Goal: Task Accomplishment & Management: Manage account settings

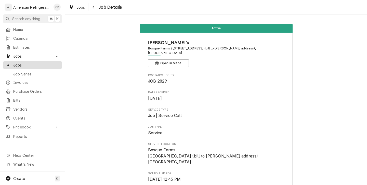
click at [45, 67] on link "Jobs" at bounding box center [32, 65] width 59 height 8
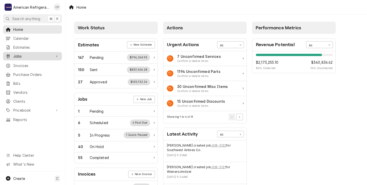
click at [18, 55] on span "Jobs" at bounding box center [32, 56] width 39 height 5
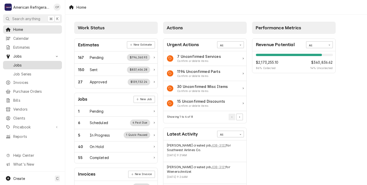
click at [20, 63] on span "Jobs" at bounding box center [36, 65] width 46 height 5
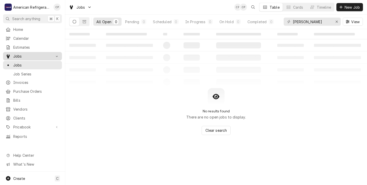
click at [17, 55] on span "Jobs" at bounding box center [32, 56] width 39 height 5
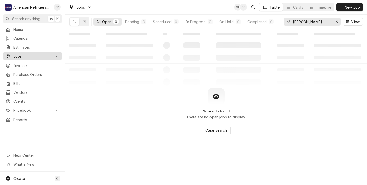
click at [17, 55] on span "Jobs" at bounding box center [32, 56] width 39 height 5
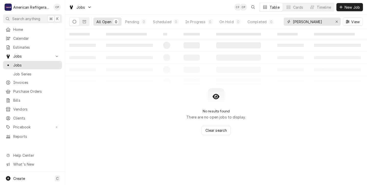
click at [305, 23] on input "benny" at bounding box center [312, 22] width 38 height 8
type input "b"
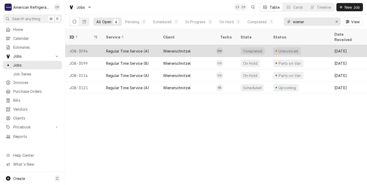
type input "wiener"
click at [205, 45] on div "Wienerschnitzel" at bounding box center [187, 51] width 57 height 12
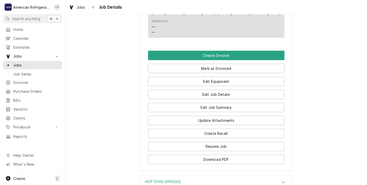
scroll to position [312, 0]
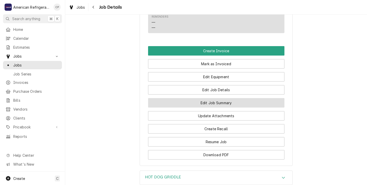
click at [195, 108] on button "Edit Job Summary" at bounding box center [216, 102] width 137 height 9
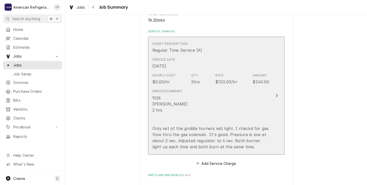
scroll to position [97, 0]
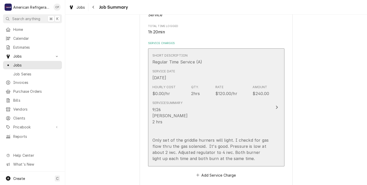
click at [211, 126] on div "9/26 Richard 2 hrs Only set of the griddle hurners will light. I checkd for gas…" at bounding box center [211, 134] width 117 height 55
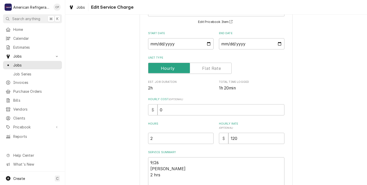
scroll to position [47, 0]
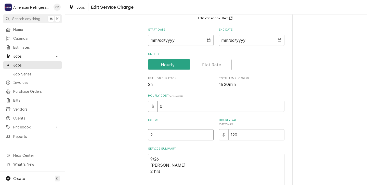
click at [155, 135] on input "2" at bounding box center [181, 134] width 66 height 11
type textarea "x"
type input "3"
click at [165, 173] on textarea "9/26 Richard 2 hrs Only set of the griddle hurners will light. I checkd for gas…" at bounding box center [216, 184] width 137 height 60
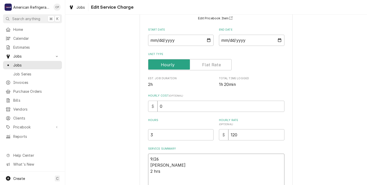
type textarea "x"
type textarea "9/26 Richard 2 hr Only set of the griddle hurners will light. I checkd for gas …"
type textarea "x"
type textarea "9/26 Richard 2 h Only set of the griddle hurners will light. I checkd for gas f…"
type textarea "x"
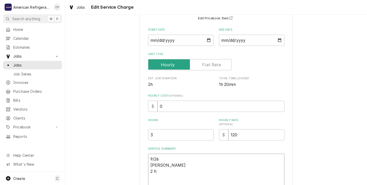
type textarea "9/26 Richard 2 Only set of the griddle hurners will light. I checkd for gas flo…"
type textarea "x"
type textarea "9/26 Richard 2 Only set of the griddle hurners will light. I checkd for gas flo…"
type textarea "x"
type textarea "9/26 Richard Only set of the griddle hurners will light. I checkd for gas flow …"
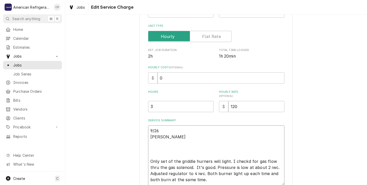
scroll to position [121, 0]
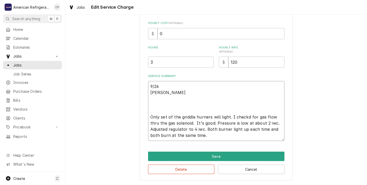
click at [167, 117] on textarea "9/26 Richard Only set of the griddle hurners will light. I checkd for gas flow …" at bounding box center [216, 111] width 137 height 60
type textarea "x"
type textarea "9/26 Richard Only se of the griddle hurners will light. I checkd for gas flow t…"
type textarea "x"
type textarea "9/26 Richard Only s of the griddle hurners will light. I checkd for gas flow th…"
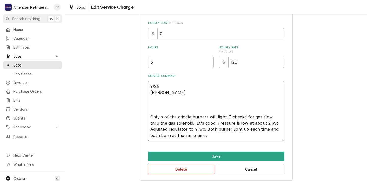
type textarea "x"
type textarea "9/26 Richard Only of the griddle hurners will light. I checkd for gas flow thru…"
type textarea "x"
type textarea "9/26 Richard Only l of the griddle hurners will light. I checkd for gas flow th…"
type textarea "x"
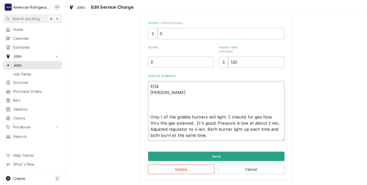
type textarea "9/26 Richard Only le of the griddle hurners will light. I checkd for gas flow t…"
type textarea "x"
type textarea "9/26 Richard Only lef of the griddle hurners will light. I checkd for gas flow …"
type textarea "x"
type textarea "9/26 Richard Only left of the griddle hurners will light. I checkd for gas flow…"
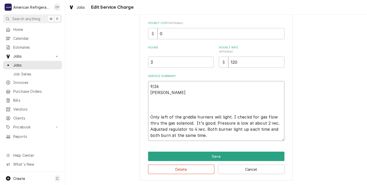
type textarea "x"
type textarea "9/26 Richard Only left of the griddle hurners will light. I checkd for gas flow…"
type textarea "x"
type textarea "9/26 Richard Only left s of the griddle hurners will light. I checkd for gas fl…"
type textarea "x"
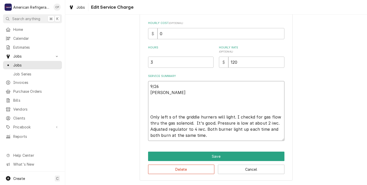
type textarea "9/26 Richard Only left si of the griddle hurners will light. I checkd for gas f…"
type textarea "x"
type textarea "9/26 Richard Only left sid of the griddle hurners will light. I checkd for gas …"
type textarea "x"
type textarea "9/26 Richard Only left side of the griddle hurners will light. I checkd for gas…"
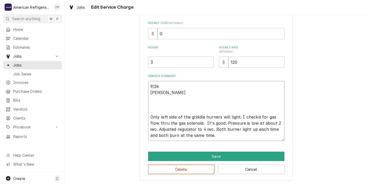
click at [215, 136] on textarea "9/26 Richard Only left side of the griddle hurners will light. I checkd for gas…" at bounding box center [216, 111] width 137 height 60
type textarea "x"
type textarea "9/26 Richard Only left side of the griddle hurners will light. I checkd for gas…"
type textarea "x"
type textarea "9/26 Richard Only left side of the griddle hurners will light. I checkd for gas…"
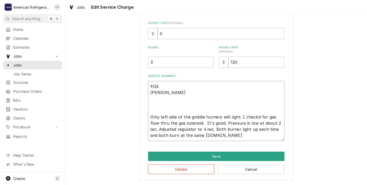
type textarea "x"
type textarea "9/26 Richard Only left side of the griddle hurners will light. I checkd for gas…"
type textarea "x"
type textarea "9/26 Richard Only left side of the griddle hurners will light. I checkd for gas…"
type textarea "x"
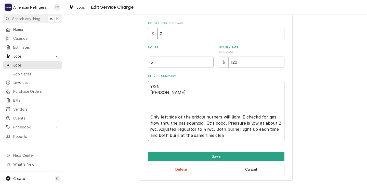
type textarea "9/26 Richard Only left side of the griddle hurners will light. I checkd for gas…"
type textarea "x"
type textarea "9/26 Richard Only left side of the griddle hurners will light. I checkd for gas…"
type textarea "x"
type textarea "9/26 Richard Only left side of the griddle hurners will light. I checkd for gas…"
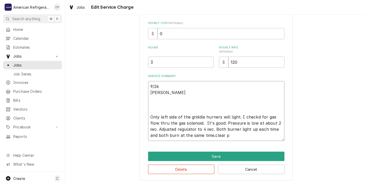
type textarea "x"
type textarea "9/26 Richard Only left side of the griddle hurners will light. I checkd for gas…"
type textarea "x"
type textarea "9/26 Richard Only left side of the griddle hurners will light. I checkd for gas…"
type textarea "x"
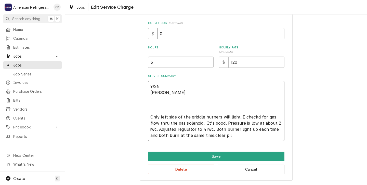
type textarea "9/26 Richard Only left side of the griddle hurners will light. I checkd for gas…"
type textarea "x"
type textarea "9/26 Richard Only left side of the griddle hurners will light. I checkd for gas…"
type textarea "x"
type textarea "9/26 Richard Only left side of the griddle hurners will light. I checkd for gas…"
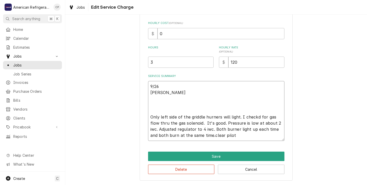
type textarea "x"
type textarea "9/26 Richard Only left side of the griddle hurners will light. I checkd for gas…"
type textarea "x"
type textarea "9/26 Richard Only left side of the griddle hurners will light. I checkd for gas…"
type textarea "x"
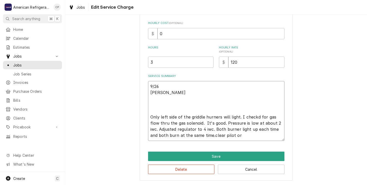
type textarea "9/26 Richard Only left side of the griddle hurners will light. I checkd for gas…"
type textarea "x"
type textarea "9/26 Richard Only left side of the griddle hurners will light. I checkd for gas…"
type textarea "x"
type textarea "9/26 Richard Only left side of the griddle hurners will light. I checkd for gas…"
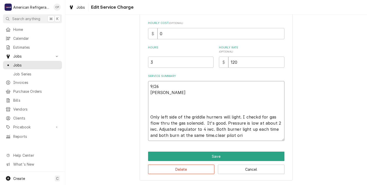
type textarea "x"
type textarea "9/26 Richard Only left side of the griddle hurners will light. I checkd for gas…"
type textarea "x"
type textarea "9/26 Richard Only left side of the griddle hurners will light. I checkd for gas…"
type textarea "x"
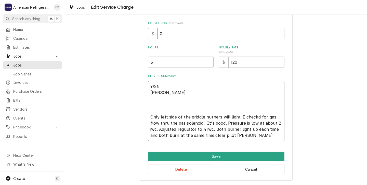
type textarea "9/26 Richard Only left side of the griddle hurners will light. I checkd for gas…"
type textarea "x"
type textarea "9/26 Richard Only left side of the griddle hurners will light. I checkd for gas…"
type textarea "x"
type textarea "9/26 Richard Only left side of the griddle hurners will light. I checkd for gas…"
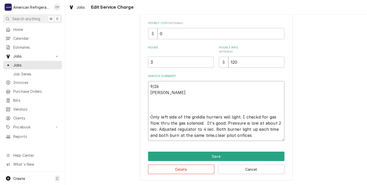
type textarea "x"
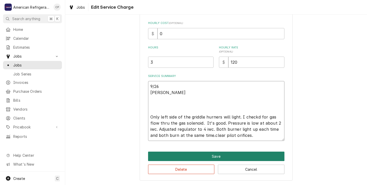
type textarea "9/26 Richard Only left side of the griddle hurners will light. I checkd for gas…"
click at [201, 156] on button "Save" at bounding box center [216, 156] width 137 height 9
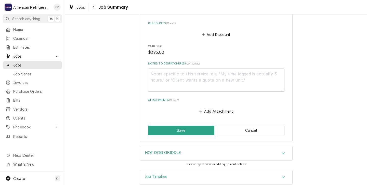
scroll to position [359, 0]
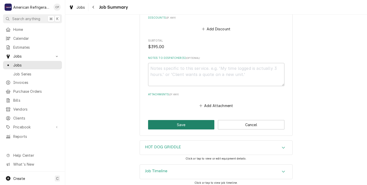
click at [177, 126] on button "Save" at bounding box center [181, 124] width 67 height 9
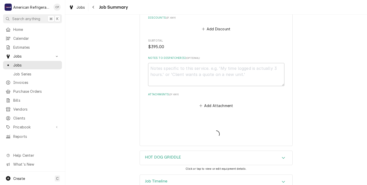
type textarea "x"
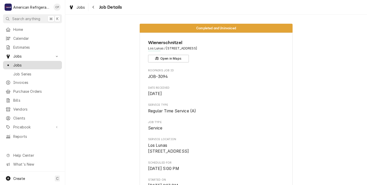
click at [21, 63] on span "Jobs" at bounding box center [36, 65] width 46 height 5
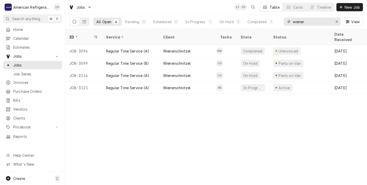
click at [305, 21] on input "wiener" at bounding box center [312, 22] width 38 height 8
type input "w"
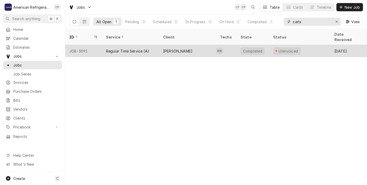
type input "carls"
click at [199, 46] on div "[PERSON_NAME]" at bounding box center [187, 51] width 57 height 12
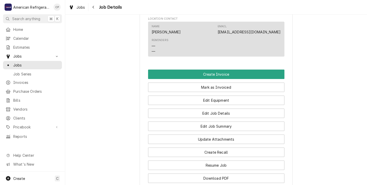
scroll to position [288, 0]
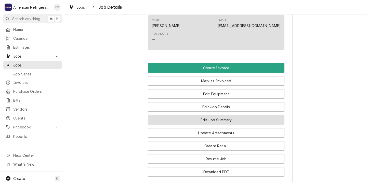
click at [194, 125] on button "Edit Job Summary" at bounding box center [216, 119] width 137 height 9
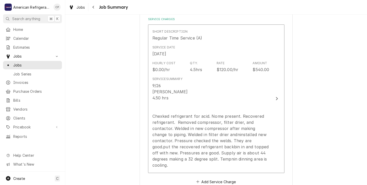
scroll to position [122, 0]
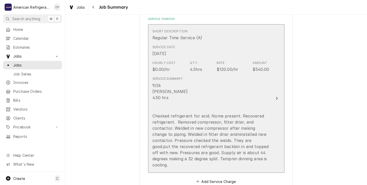
click at [212, 99] on div "9/26 [PERSON_NAME] 4.50 hrs Chexked refrigerant for acid. Nome present. Recover…" at bounding box center [211, 125] width 117 height 86
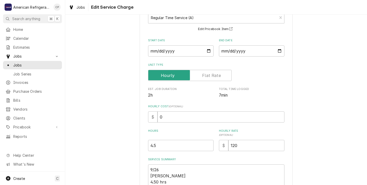
scroll to position [37, 0]
click at [160, 146] on input "4.5" at bounding box center [181, 145] width 66 height 11
type textarea "x"
type input "4"
type textarea "x"
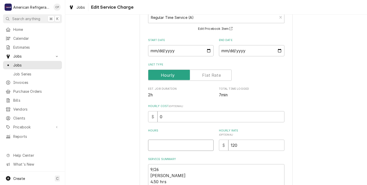
type textarea "x"
type input "6"
type textarea "x"
type input "6.5"
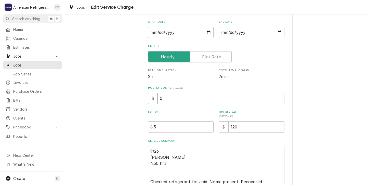
scroll to position [66, 0]
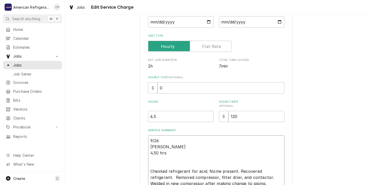
click at [169, 154] on textarea "9/26 Richard 4.50 hrs Chexked refrigerant for acid. Nome present. Recovered ref…" at bounding box center [216, 177] width 137 height 84
type textarea "x"
type textarea "9/26 Richard 4.50 hr Chexked refrigerant for acid. Nome present. Recovered refr…"
type textarea "x"
type textarea "9/26 Richard 4.50 h Chexked refrigerant for acid. Nome present. Recovered refri…"
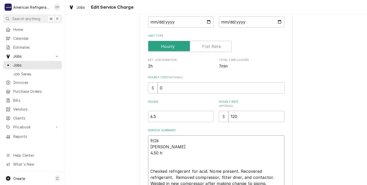
type textarea "x"
type textarea "9/26 Richard 4.50 Chexked refrigerant for acid. Nome present. Recovered refrige…"
type textarea "x"
type textarea "9/26 Richard 4.50 Chexked refrigerant for acid. Nome present. Recovered refrige…"
type textarea "x"
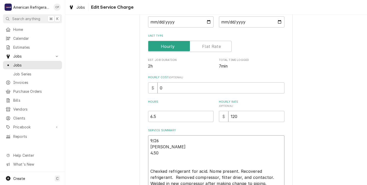
type textarea "9/26 Richard 4.5 Chexked refrigerant for acid. Nome present. Recovered refriger…"
type textarea "x"
type textarea "9/26 Richard 4. Chexked refrigerant for acid. Nome present. Recovered refrigera…"
type textarea "x"
type textarea "9/26 Richard 4 Chexked refrigerant for acid. Nome present. Recovered refrigeran…"
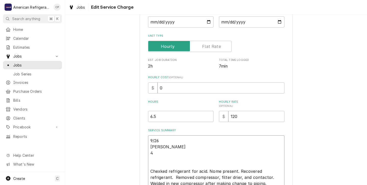
type textarea "x"
type textarea "9/26 Richard Chexked refrigerant for acid. Nome present. Recovered refrigerant.…"
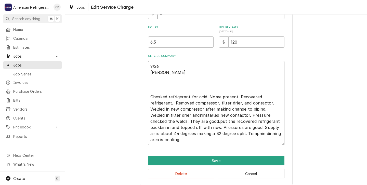
scroll to position [141, 0]
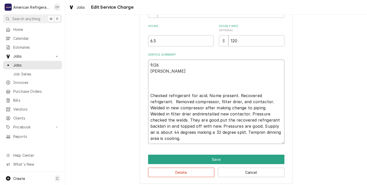
click at [160, 96] on textarea "9/26 Richard Chexked refrigerant for acid. Nome present. Recovered refrigerant.…" at bounding box center [216, 102] width 137 height 84
type textarea "x"
type textarea "9/26 Richard Cheked refrigerant for acid. Nome present. Recovered refrigerant. …"
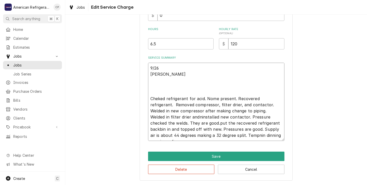
scroll to position [139, 0]
type textarea "x"
type textarea "9/26 Richard Checked refrigerant for acid. Nome present. Recovered refrigerant.…"
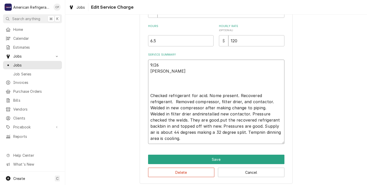
click at [152, 92] on textarea "9/26 Richard Checked refrigerant for acid. Nome present. Recovered refrigerant.…" at bounding box center [216, 102] width 137 height 84
type textarea "x"
type textarea "9/26 Richard u Checked refrigerant for acid. Nome present. Recovered refrigeran…"
type textarea "x"
type textarea "9/26 Richard un Checked refrigerant for acid. Nome present. Recovered refrigera…"
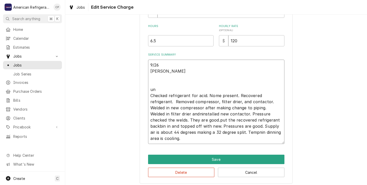
type textarea "x"
type textarea "9/26 Richard uni Checked refrigerant for acid. Nome present. Recovered refriger…"
type textarea "x"
type textarea "9/26 Richard unit Checked refrigerant for acid. Nome present. Recovered refrige…"
type textarea "x"
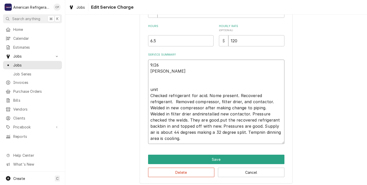
type textarea "9/26 Richard unit Checked refrigerant for acid. Nome present. Recovered refrige…"
type textarea "x"
type textarea "9/26 Richard unit n Checked refrigerant for acid. Nome present. Recovered refri…"
type textarea "x"
type textarea "9/26 Richard unit no Checked refrigerant for acid. Nome present. Recovered refr…"
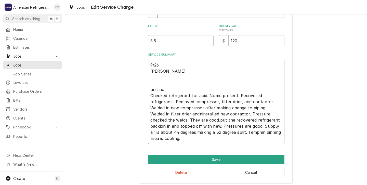
type textarea "x"
type textarea "9/26 Richard unit not Checked refrigerant for acid. Nome present. Recovered ref…"
type textarea "x"
type textarea "9/26 Richard unit not Checked refrigerant for acid. Nome present. Recovered ref…"
type textarea "x"
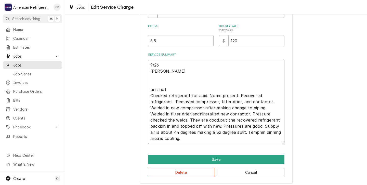
type textarea "9/26 Richard unit not c Checked refrigerant for acid. Nome present. Recovered r…"
type textarea "x"
type textarea "9/26 Richard unit not co Checked refrigerant for acid. Nome present. Recovered …"
type textarea "x"
type textarea "9/26 Richard unit not coo Checked refrigerant for acid. Nome present. Recovered…"
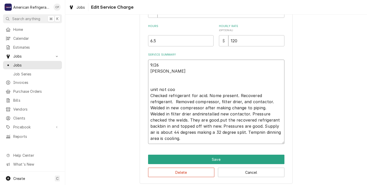
type textarea "x"
type textarea "9/26 Richard unit not cool Checked refrigerant for acid. Nome present. Recovere…"
type textarea "x"
type textarea "9/26 Richard unit not cooli Checked refrigerant for acid. Nome present. Recover…"
type textarea "x"
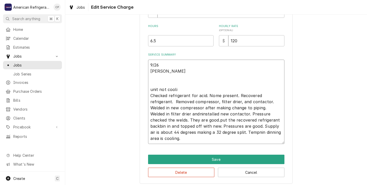
type textarea "9/26 Richard unit not coolin Checked refrigerant for acid. Nome present. Recove…"
type textarea "x"
type textarea "9/26 Richard unit not cooling Checked refrigerant for acid. Nome present. Recov…"
type textarea "x"
type textarea "9/26 Richard unit not cooling. Checked refrigerant for acid. Nome present. Reco…"
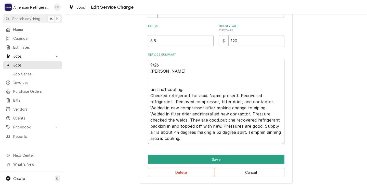
type textarea "x"
type textarea "9/26 Richard unit not cooling. Checked refrigerant for acid. Nome present. Reco…"
type textarea "x"
type textarea "9/26 Richard unit not cooling. f Checked refrigerant for acid. Nome present. Re…"
type textarea "x"
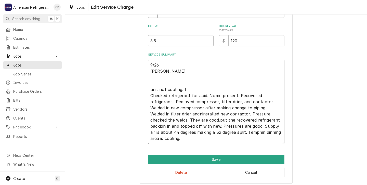
type textarea "9/26 Richard unit not cooling. fo Checked refrigerant for acid. Nome present. R…"
type textarea "x"
type textarea "9/26 Richard unit not cooling. fou Checked refrigerant for acid. Nome present. …"
type textarea "x"
type textarea "9/26 Richard unit not cooling. foun Checked refrigerant for acid. Nome present.…"
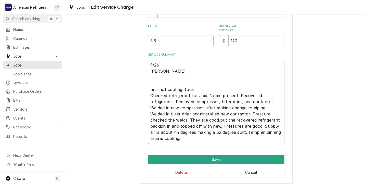
type textarea "x"
type textarea "9/26 Richard unit not cooling. found Checked refrigerant for acid. Nome present…"
type textarea "x"
type textarea "9/26 Richard unit not cooling. found Checked refrigerant for acid. Nome present…"
type textarea "x"
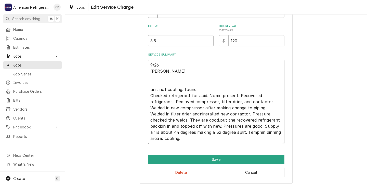
type textarea "9/26 Richard unit not cooling. found u Checked refrigerant for acid. Nome prese…"
type textarea "x"
type textarea "9/26 Richard unit not cooling. found un Checked refrigerant for acid. Nome pres…"
type textarea "x"
type textarea "9/26 Richard unit not cooling. found uni Checked refrigerant for acid. Nome pre…"
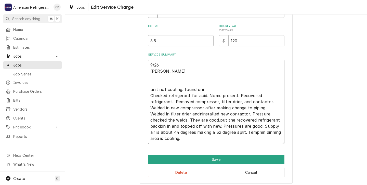
type textarea "x"
type textarea "9/26 Richard unit not cooling. found unit Checked refrigerant for acid. Nome pr…"
type textarea "x"
type textarea "9/26 Richard unit not cooling. found unit Checked refrigerant for acid. Nome pr…"
type textarea "x"
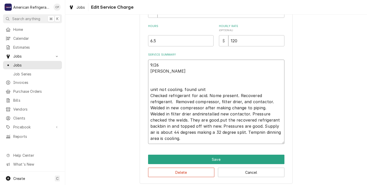
type textarea "9/26 Richard unit not cooling. found unit t Checked refrigerant for acid. Nome …"
type textarea "x"
type textarea "9/26 Richard unit not cooling. found unit to Checked refrigerant for acid. Nome…"
type textarea "x"
type textarea "9/26 Richard unit not cooling. found unit to Checked refrigerant for acid. Nome…"
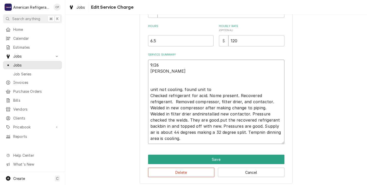
type textarea "x"
type textarea "9/26 Richard unit not cooling. found unit to h Checked refrigerant for acid. No…"
type textarea "x"
type textarea "9/26 Richard unit not cooling. found unit to ha Checked refrigerant for acid. N…"
type textarea "x"
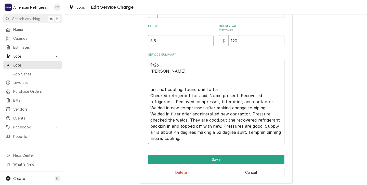
type textarea "9/26 Richard unit not cooling. found unit to hav Checked refrigerant for acid. …"
type textarea "x"
type textarea "9/26 Richard unit not cooling. found unit to have Checked refrigerant for acid.…"
type textarea "x"
type textarea "9/26 Richard unit not cooling. found unit to have Checked refrigerant for acid.…"
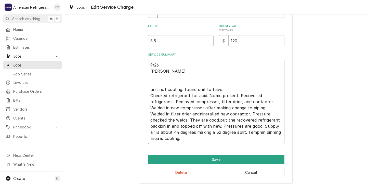
type textarea "x"
type textarea "9/26 Richard unit not cooling. found unit to have a Checked refrigerant for aci…"
type textarea "x"
type textarea "9/26 Richard unit not cooling. found unit to have a Checked refrigerant for aci…"
type textarea "x"
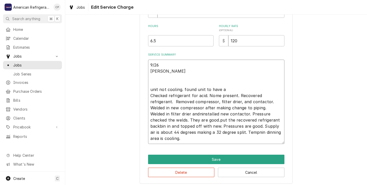
type textarea "9/26 Richard unit not cooling. found unit to have a b Checked refrigerant for a…"
type textarea "x"
type textarea "9/26 Richard unit not cooling. found unit to have a ba Checked refrigerant for …"
type textarea "x"
type textarea "9/26 Richard unit not cooling. found unit to have a bad Checked refrigerant for…"
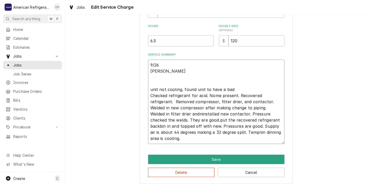
type textarea "x"
type textarea "9/26 Richard unit not cooling. found unit to have a bad Checked refrigerant for…"
type textarea "x"
type textarea "9/26 Richard unit not cooling. found unit to have a bad c Checked refrigerant f…"
type textarea "x"
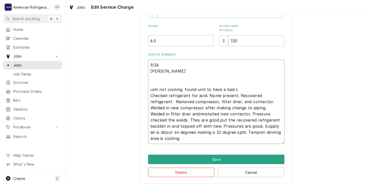
type textarea "9/26 Richard unit not cooling. found unit to have a bad co Checked refrigerant …"
type textarea "x"
type textarea "9/26 Richard unit not cooling. found unit to have a bad com Checked refrigerant…"
type textarea "x"
type textarea "9/26 Richard unit not cooling. found unit to have a bad comp Checked refrigeran…"
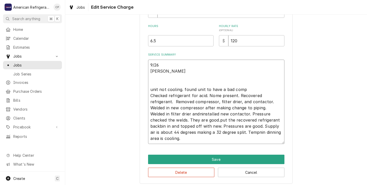
type textarea "x"
type textarea "9/26 Richard unit not cooling. found unit to have a bad compr Checked refrigera…"
type textarea "x"
type textarea "9/26 Richard unit not cooling. found unit to have a bad compre Checked refriger…"
type textarea "x"
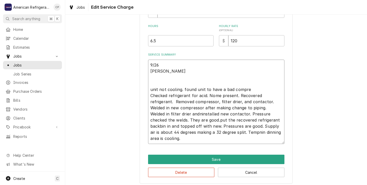
type textarea "9/26 Richard unit not cooling. found unit to have a bad compres Checked refrige…"
type textarea "x"
type textarea "9/26 Richard unit not cooling. found unit to have a bad compress Checked refrig…"
type textarea "x"
type textarea "9/26 Richard unit not cooling. found unit to have a bad compresso Checked refri…"
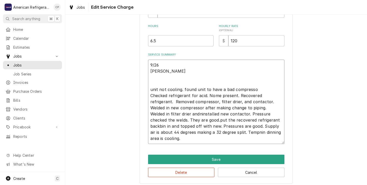
type textarea "x"
type textarea "9/26 Richard unit not cooling. found unit to have a bad compressor Checked refr…"
type textarea "x"
type textarea "9/26 Richard unit not cooling. found unit to have a bad compressor. Checked ref…"
type textarea "x"
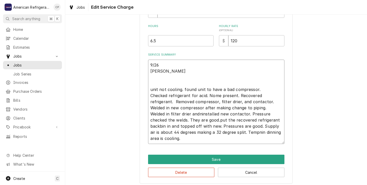
type textarea "9/26 Richard unit not cooling. found unit to have a bad compressor.o Checked re…"
type textarea "x"
type textarea "9/26 Richard unit not cooling. found unit to have a bad compressor.or Checked r…"
type textarea "x"
type textarea "9/26 Richard unit not cooling. found unit to have a bad compressor.ord Checked …"
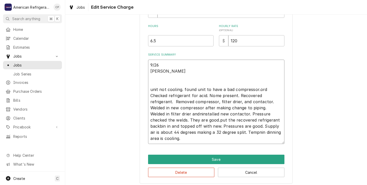
type textarea "x"
type textarea "9/26 Richard unit not cooling. found unit to have a bad compressor.orde Checked…"
type textarea "x"
type textarea "9/26 Richard unit not cooling. found unit to have a bad compressor.order Checke…"
type textarea "x"
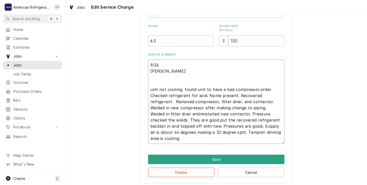
type textarea "9/26 Richard unit not cooling. found unit to have a bad compressor.ordere Check…"
type textarea "x"
type textarea "9/26 Richard unit not cooling. found unit to have a bad compressor.ordered Chec…"
type textarea "x"
type textarea "9/26 Richard unit not cooling. found unit to have a bad compressor.ordered Chec…"
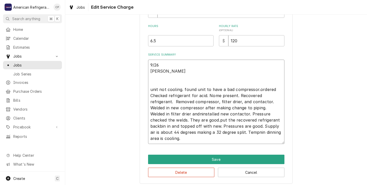
type textarea "x"
type textarea "9/26 Richard unit not cooling. found unit to have a bad compressor.ordered p Ch…"
type textarea "x"
type textarea "9/26 Richard unit not cooling. found unit to have a bad compressor.ordered pa C…"
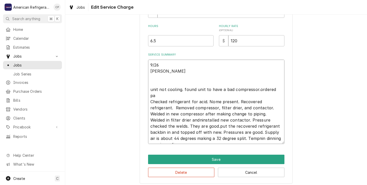
type textarea "x"
type textarea "9/26 Richard unit not cooling. found unit to have a bad compressor.ordered par …"
type textarea "x"
type textarea "9/26 Richard unit not cooling. found unit to have a bad compressor.ordered part…"
type textarea "x"
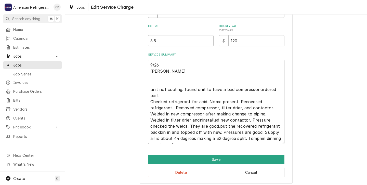
type textarea "9/26 Richard unit not cooling. found unit to have a bad compressor.ordered part…"
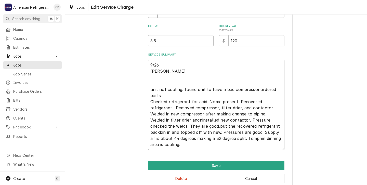
type textarea "x"
type textarea "9/26 Richard unit not cooling. found unit to have a bad compressor.ordered part…"
type textarea "x"
type textarea "9/26 Richard unit not cooling. found unit to have a bad compressor.ordered part…"
type textarea "x"
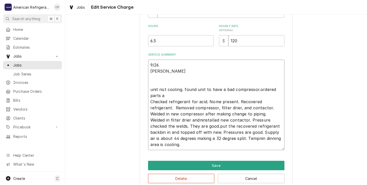
type textarea "9/26 Richard unit not cooling. found unit to have a bad compressor.ordered part…"
type textarea "x"
type textarea "9/26 Richard unit not cooling. found unit to have a bad compressor.ordered part…"
type textarea "x"
type textarea "9/26 Richard unit not cooling. found unit to have a bad compressor.ordered part…"
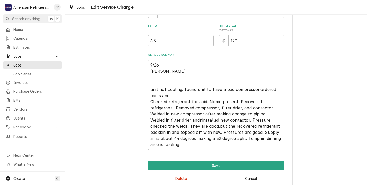
type textarea "x"
type textarea "9/26 Richard unit not cooling. found unit to have a bad compressor.ordered part…"
type textarea "x"
type textarea "9/26 Richard unit not cooling. found unit to have a bad compressor.ordered part…"
type textarea "x"
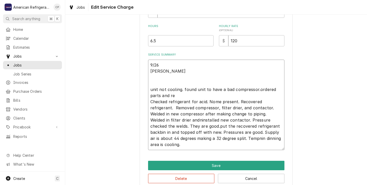
type textarea "9/26 Richard unit not cooling. found unit to have a bad compressor.ordered part…"
type textarea "x"
type textarea "9/26 Richard unit not cooling. found unit to have a bad compressor.ordered part…"
type textarea "x"
type textarea "9/26 Richard unit not cooling. found unit to have a bad compressor.ordered part…"
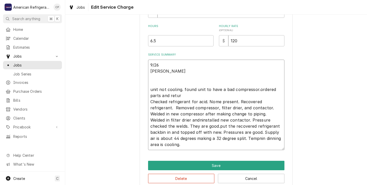
type textarea "x"
type textarea "9/26 Richard unit not cooling. found unit to have a bad compressor.ordered part…"
type textarea "x"
type textarea "9/26 Richard unit not cooling. found unit to have a bad compressor.ordered part…"
type textarea "x"
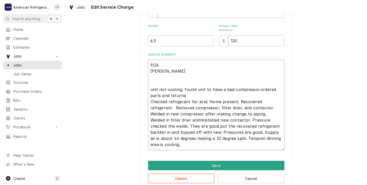
type textarea "9/26 Richard unit not cooling. found unit to have a bad compressor.ordered part…"
type textarea "x"
type textarea "9/26 Richard unit not cooling. found unit to have a bad compressor.ordered part…"
click at [217, 103] on textarea "9/26 Richard unit not cooling. found unit to have a bad compressor.ordered part…" at bounding box center [216, 105] width 137 height 91
type textarea "x"
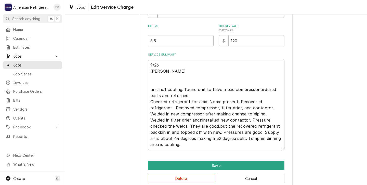
type textarea "9/26 Richard unit not cooling. found unit to have a bad compressor.ordered part…"
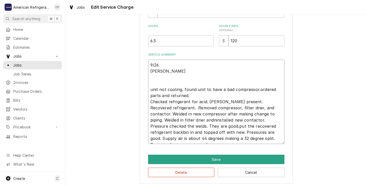
type textarea "x"
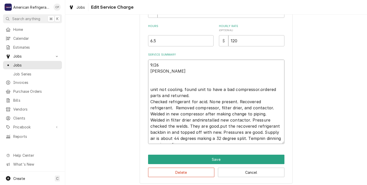
type textarea "9/26 Richard unit not cooling. found unit to have a bad compressor.ordered part…"
click at [157, 41] on input "6.5" at bounding box center [181, 40] width 66 height 11
type textarea "x"
type input "6"
type textarea "x"
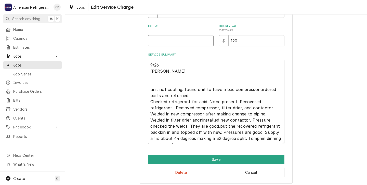
type textarea "x"
type input "7"
click at [239, 127] on textarea "9/26 Richard unit not cooling. found unit to have a bad compressor.ordered part…" at bounding box center [216, 102] width 137 height 84
click at [215, 140] on textarea "9/26 Richard unit not cooling. found unit to have a bad compressor.ordered part…" at bounding box center [216, 102] width 137 height 84
click at [216, 140] on textarea "9/26 Richard unit not cooling. found unit to have a bad compressor.ordered part…" at bounding box center [216, 102] width 137 height 84
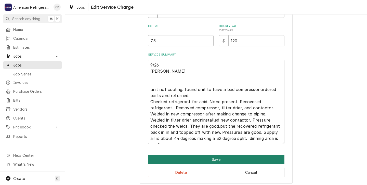
click at [195, 160] on button "Save" at bounding box center [216, 159] width 137 height 9
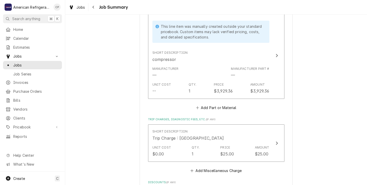
scroll to position [635, 0]
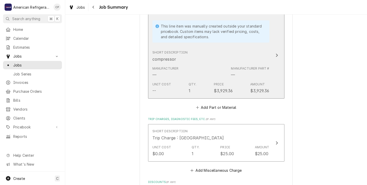
click at [207, 79] on div "Manufacturer — Manufacturer Part # —" at bounding box center [211, 72] width 117 height 16
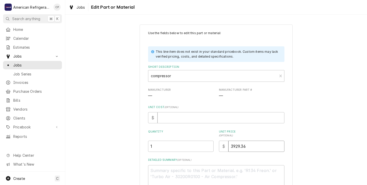
click at [236, 147] on input "3929.36" at bounding box center [257, 146] width 56 height 11
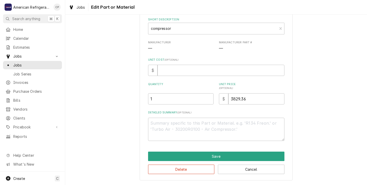
scroll to position [48, 0]
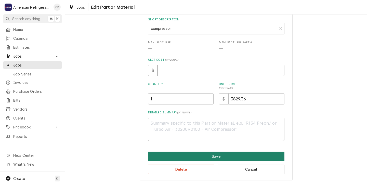
click at [216, 156] on button "Save" at bounding box center [216, 156] width 137 height 9
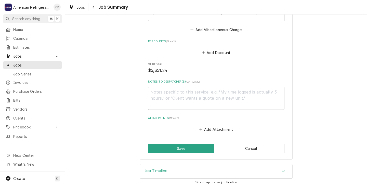
scroll to position [766, 0]
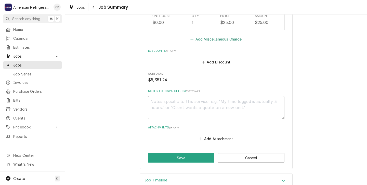
click at [218, 43] on button "Add Miscellaneous Charge" at bounding box center [216, 38] width 53 height 7
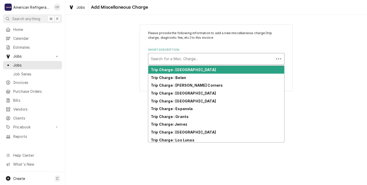
click at [162, 59] on div "Short Description" at bounding box center [211, 58] width 121 height 9
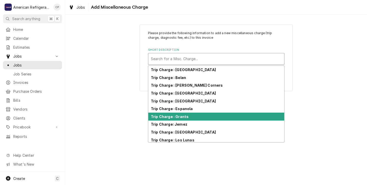
scroll to position [25, 0]
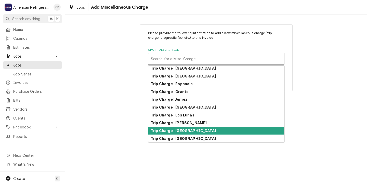
click at [107, 130] on div "Please provide the following information to add a new miscellaneous charge (tri…" at bounding box center [216, 100] width 302 height 171
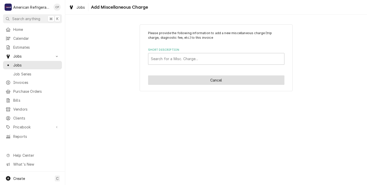
click at [215, 80] on button "Cancel" at bounding box center [216, 80] width 137 height 9
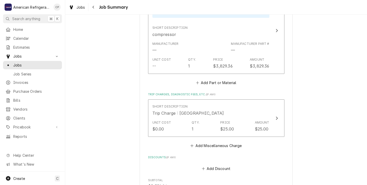
scroll to position [654, 0]
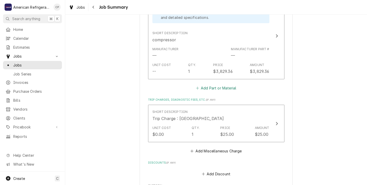
click at [207, 90] on button "Add Part or Material" at bounding box center [216, 87] width 42 height 7
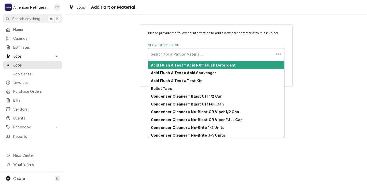
click at [156, 52] on div "Short Description" at bounding box center [211, 53] width 121 height 9
click at [172, 67] on strong "Acid Flush & Test :: Acid RX11 Flush Detergent" at bounding box center [193, 65] width 85 height 4
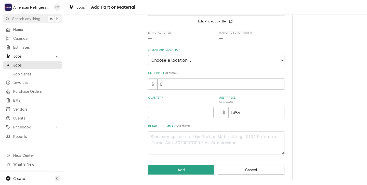
scroll to position [45, 0]
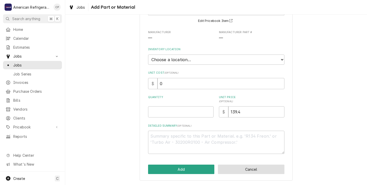
click at [249, 169] on button "Cancel" at bounding box center [251, 169] width 67 height 9
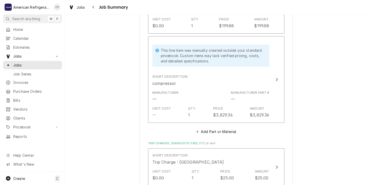
scroll to position [607, 0]
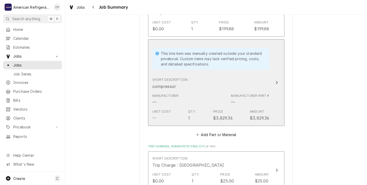
click at [209, 78] on div "Short Description compressor" at bounding box center [211, 84] width 117 height 16
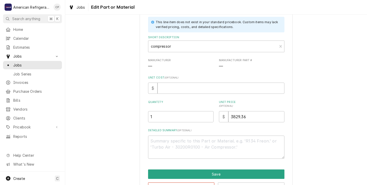
scroll to position [31, 0]
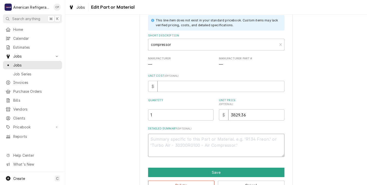
click at [157, 142] on textarea "Detailed Summary ( optional )" at bounding box center [216, 145] width 137 height 23
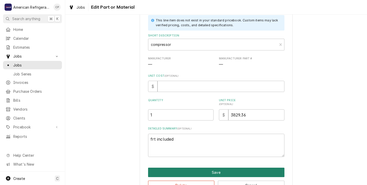
click at [197, 170] on button "Save" at bounding box center [216, 172] width 137 height 9
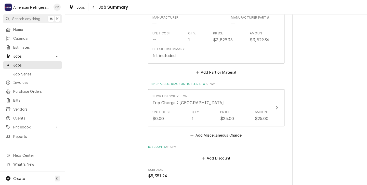
scroll to position [666, 0]
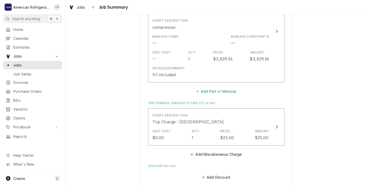
click at [212, 93] on button "Add Part or Material" at bounding box center [216, 91] width 42 height 7
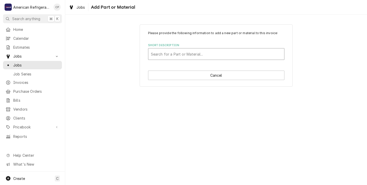
click at [162, 54] on div "Short Description" at bounding box center [216, 53] width 131 height 9
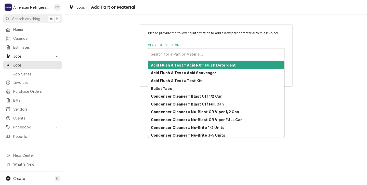
click at [201, 65] on strong "Acid Flush & Test :: Acid RX11 Flush Detergent" at bounding box center [193, 65] width 85 height 4
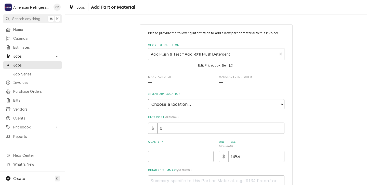
click at [162, 104] on select "Choose a location... American Refrigeration Supply Ed's Refrigeration Johnstone…" at bounding box center [216, 104] width 137 height 10
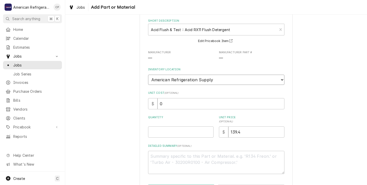
scroll to position [25, 0]
click at [156, 132] on input "Quantity" at bounding box center [181, 131] width 66 height 11
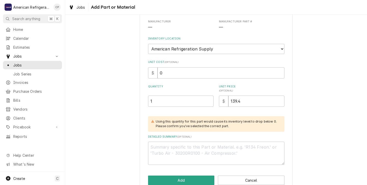
scroll to position [67, 0]
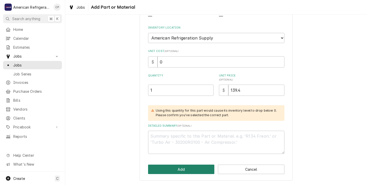
click at [177, 171] on button "Add" at bounding box center [181, 169] width 67 height 9
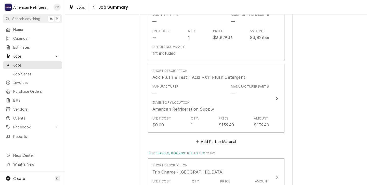
scroll to position [869, 0]
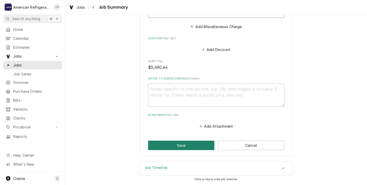
click at [181, 145] on button "Save" at bounding box center [181, 145] width 67 height 9
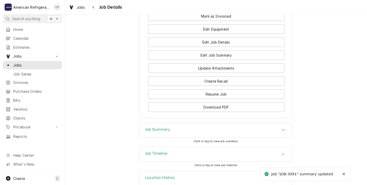
scroll to position [357, 0]
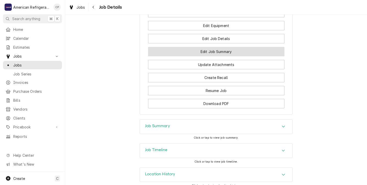
click at [213, 56] on button "Edit Job Summary" at bounding box center [216, 51] width 137 height 9
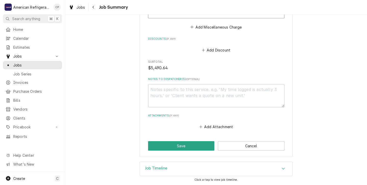
scroll to position [869, 0]
click at [181, 144] on button "Save" at bounding box center [181, 145] width 67 height 9
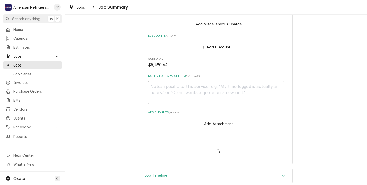
type textarea "x"
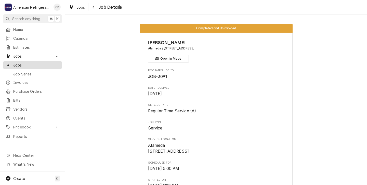
click at [18, 63] on span "Jobs" at bounding box center [36, 65] width 46 height 5
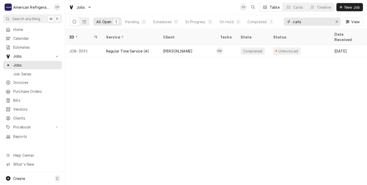
click at [304, 22] on input "carls" at bounding box center [312, 22] width 38 height 8
type input "c"
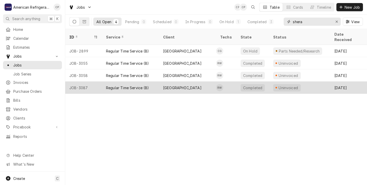
type input "shera"
click at [235, 84] on td "RW" at bounding box center [226, 88] width 20 height 12
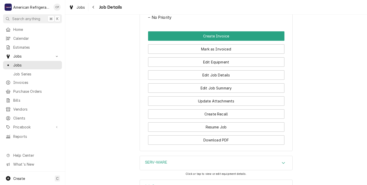
scroll to position [266, 0]
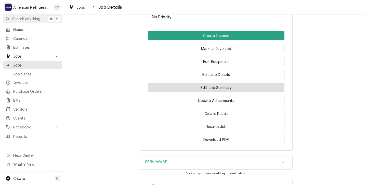
click at [213, 92] on button "Edit Job Summary" at bounding box center [216, 87] width 137 height 9
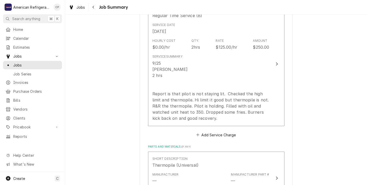
scroll to position [147, 0]
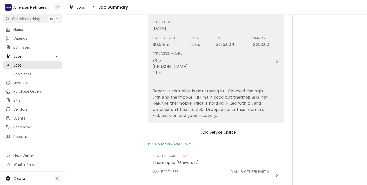
click at [200, 79] on div "9/25 Richard 2 hrs Report is that pilot is not staying lit. Checked the high li…" at bounding box center [211, 87] width 117 height 61
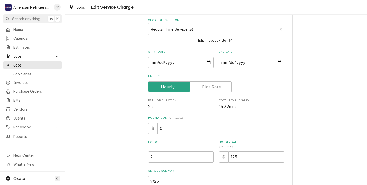
scroll to position [29, 0]
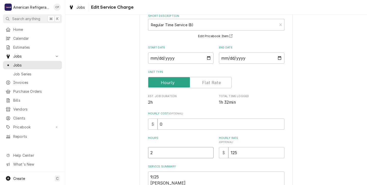
click at [153, 154] on input "2" at bounding box center [181, 152] width 66 height 11
type textarea "x"
type input "2.2"
type textarea "x"
type input "2.25"
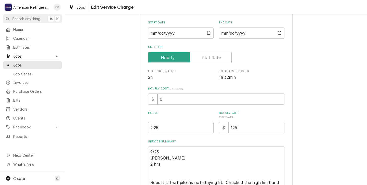
scroll to position [55, 0]
click at [160, 165] on textarea "9/25 Richard 2 hrs Report is that pilot is not staying lit. Checked the high li…" at bounding box center [216, 179] width 137 height 66
type textarea "x"
type textarea "9/25 Richard 2 hr Report is that pilot is not staying lit. Checked the high lim…"
type textarea "x"
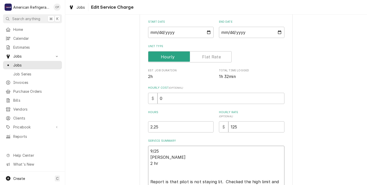
type textarea "9/25 Richard 2 h Report is that pilot is not staying lit. Checked the high limi…"
type textarea "x"
type textarea "9/25 Richard 2 Report is that pilot is not staying lit. Checked the high limit …"
type textarea "x"
type textarea "9/25 Richard 2 Report is that pilot is not staying lit. Checked the high limit …"
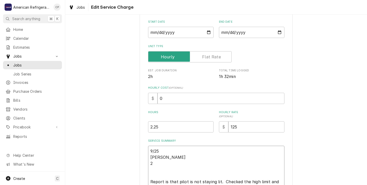
type textarea "x"
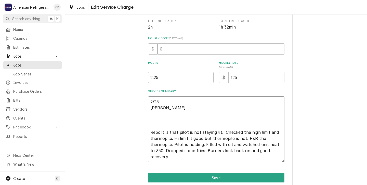
scroll to position [127, 0]
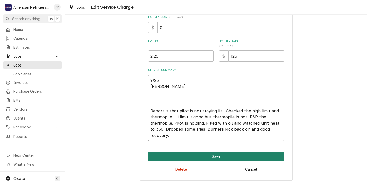
type textarea "9/25 Richard Report is that pilot is not staying lit. Checked the high limit an…"
click at [205, 155] on button "Save" at bounding box center [216, 156] width 137 height 9
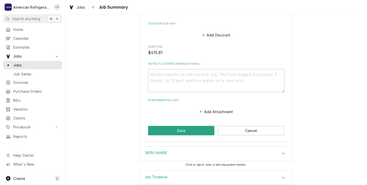
scroll to position [419, 0]
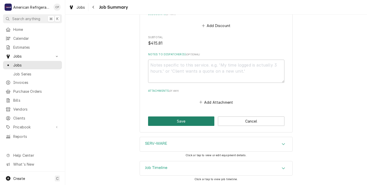
click at [184, 121] on button "Save" at bounding box center [181, 121] width 67 height 9
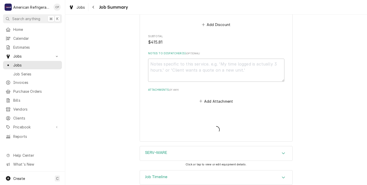
type textarea "x"
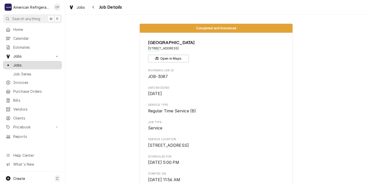
click at [16, 63] on span "Jobs" at bounding box center [36, 65] width 46 height 5
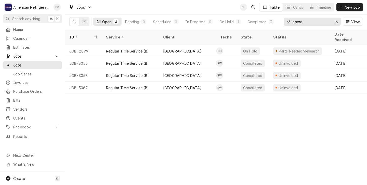
click at [304, 21] on input "shera" at bounding box center [312, 22] width 38 height 8
type input "s"
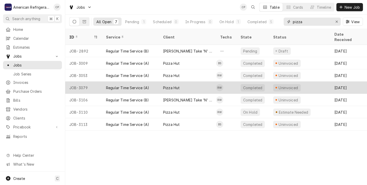
type input "pizza"
click at [232, 82] on td "RW" at bounding box center [226, 88] width 20 height 12
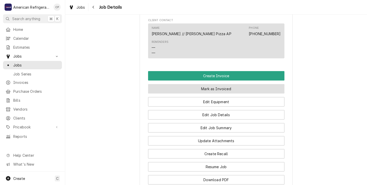
scroll to position [305, 0]
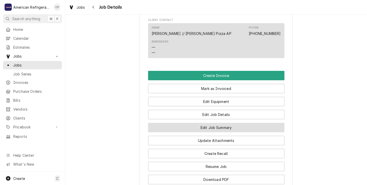
click at [208, 128] on button "Edit Job Summary" at bounding box center [216, 127] width 137 height 9
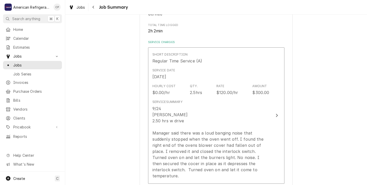
scroll to position [99, 0]
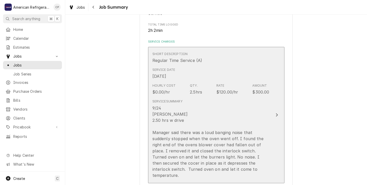
click at [209, 115] on div "9/24 [PERSON_NAME] 2.50 hrs w drive Manager said there was a loud banging noise…" at bounding box center [211, 141] width 117 height 73
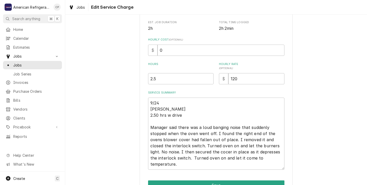
scroll to position [103, 0]
click at [184, 116] on textarea "9/24 [PERSON_NAME] 2.50 hrs w drive Manager said there was a loud banging noise…" at bounding box center [216, 134] width 137 height 72
type textarea "x"
type textarea "9/24 [PERSON_NAME] 2.50 hrs w [GEOGRAPHIC_DATA] Manager said there was a loud b…"
type textarea "x"
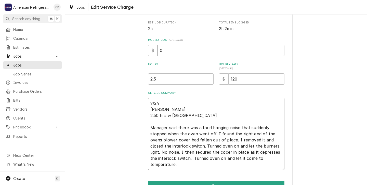
type textarea "9/24 [PERSON_NAME] 2.50 hrs w dri Manager said there was a loud banging noise t…"
type textarea "x"
type textarea "9/24 Richard 2.50 hrs w dr Manager said there was a loud banging noise that sud…"
type textarea "x"
type textarea "9/24 Richard 2.50 hrs w d Manager said there was a loud banging noise that sudd…"
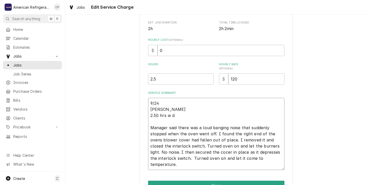
type textarea "x"
type textarea "9/24 Richard 2.50 hrs w Manager said there was a loud banging noise that sudden…"
type textarea "x"
type textarea "9/24 Richard 2.50 hrs w Manager said there was a loud banging noise that sudden…"
type textarea "x"
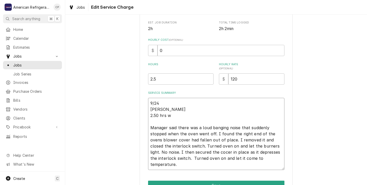
type textarea "9/24 Richard 2.50 hrs Manager said there was a loud banging noise that suddenly…"
type textarea "x"
type textarea "9/24 Richard 2.50 hrs Manager said there was a loud banging noise that suddenly…"
type textarea "x"
type textarea "9/24 Richard 2.50 hr Manager said there was a loud banging noise that suddenly …"
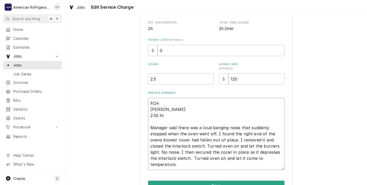
type textarea "x"
type textarea "9/24 Richard 2.50 h Manager said there was a loud banging noise that suddenly s…"
type textarea "x"
type textarea "9/24 Richard 2.50 Manager said there was a loud banging noise that suddenly sto…"
type textarea "x"
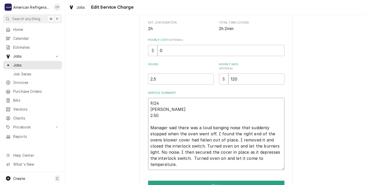
type textarea "9/24 Richard 2.50 Manager said there was a loud banging noise that suddenly sto…"
type textarea "x"
type textarea "9/24 Richard 2.5 Manager said there was a loud banging noise that suddenly stop…"
type textarea "x"
type textarea "9/24 Richard 2. Manager said there was a loud banging noise that suddenly stopp…"
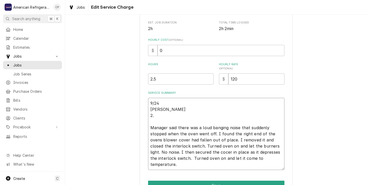
type textarea "x"
type textarea "9/24 Richard 2 Manager said there was a loud banging noise that suddenly stoppe…"
type textarea "x"
type textarea "9/24 Richard Manager said there was a loud banging noise that suddenly stopped …"
click at [157, 80] on input "2.5" at bounding box center [181, 78] width 66 height 11
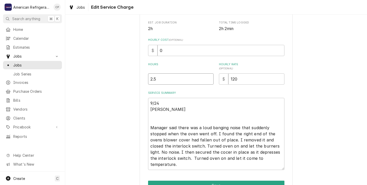
type textarea "x"
type input "2"
type textarea "x"
type input "3"
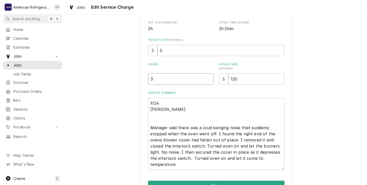
type textarea "x"
type input "3.2"
type textarea "x"
type input "3.25"
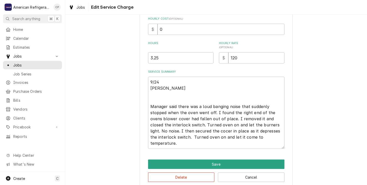
scroll to position [127, 0]
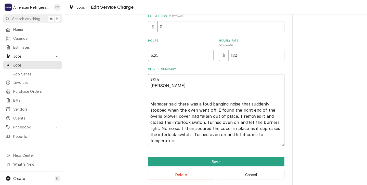
click at [194, 129] on textarea "9/24 Richard Manager said there was a loud banging noise that suddenly stopped …" at bounding box center [216, 110] width 137 height 72
type textarea "x"
type textarea "9/24 Richard Manager said there was a loud banging noise that suddenly stopped …"
type textarea "x"
type textarea "9/24 Richard Manager said there was a loud banging noise that suddenly stopped …"
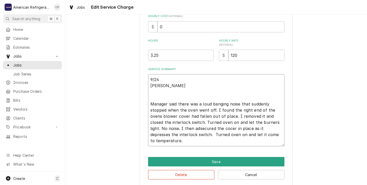
type textarea "x"
type textarea "9/24 Richard Manager said there was a loud banging noise that suddenly stopped …"
type textarea "x"
type textarea "9/24 Richard Manager said there was a loud banging noise that suddenly stopped …"
type textarea "x"
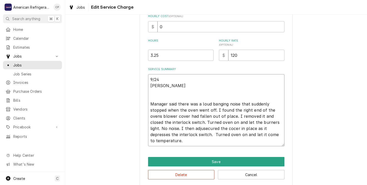
type textarea "9/24 Richard Manager said there was a loud banging noise that suddenly stopped …"
type textarea "x"
type textarea "9/24 Richard Manager said there was a loud banging noise that suddenly stopped …"
type textarea "x"
type textarea "9/24 Richard Manager said there was a loud banging noise that suddenly stopped …"
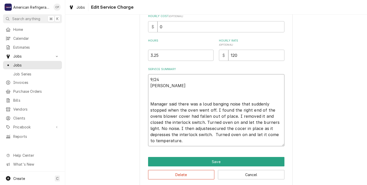
type textarea "x"
type textarea "9/24 Richard Manager said there was a loud banging noise that suddenly stopped …"
type textarea "x"
type textarea "9/24 Richard Manager said there was a loud banging noise that suddenly stopped …"
type textarea "x"
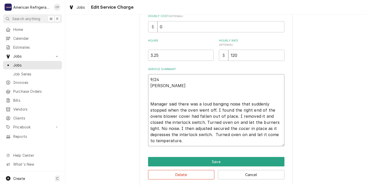
type textarea "9/24 Richard Manager said there was a loud banging noise that suddenly stopped …"
type textarea "x"
type textarea "9/24 Richard Manager said there was a loud banging noise that suddenly stopped …"
type textarea "x"
type textarea "9/24 Richard Manager said there was a loud banging noise that suddenly stopped …"
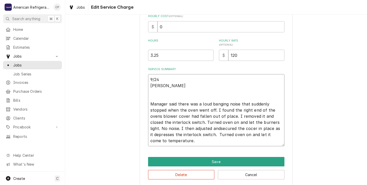
type textarea "x"
type textarea "9/24 Richard Manager said there was a loud banging noise that suddenly stopped …"
click at [253, 130] on textarea "9/24 Richard Manager said there was a loud banging noise that suddenly stopped …" at bounding box center [216, 110] width 137 height 72
type textarea "x"
type textarea "9/24 Richard Manager said there was a loud banging noise that suddenly stopped …"
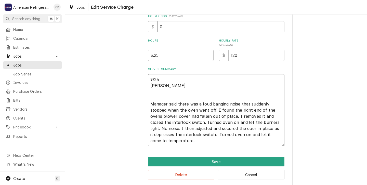
type textarea "x"
type textarea "9/24 Richard Manager said there was a loud banging noise that suddenly stopped …"
type textarea "x"
type textarea "9/24 Richard Manager said there was a loud banging noise that suddenly stopped …"
type textarea "x"
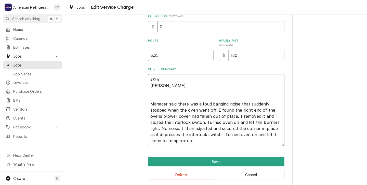
type textarea "9/24 Richard Manager said there was a loud banging noise that suddenly stopped …"
type textarea "x"
type textarea "9/24 Richard Manager said there was a loud banging noise that suddenly stopped …"
click at [262, 129] on textarea "9/24 Richard Manager said there was a loud banging noise that suddenly stopped …" at bounding box center [216, 110] width 137 height 72
type textarea "x"
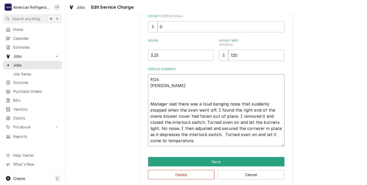
type textarea "9/24 Richard Manager said there was a loud banging noise that suddenly stopped …"
type textarea "x"
type textarea "9/24 Richard Manager said there was a loud banging noise that suddenly stopped …"
click at [184, 142] on textarea "9/24 Richard Manager said there was a loud banging noise that suddenly stopped …" at bounding box center [216, 110] width 137 height 72
type textarea "x"
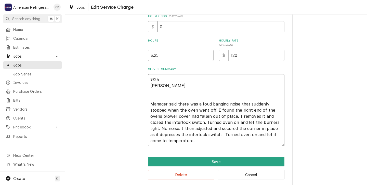
type textarea "9/24 Richard Manager said there was a loud banging noise that suddenly stopped …"
type textarea "x"
type textarea "9/24 Richard Manager said there was a loud banging noise that suddenly stopped …"
type textarea "x"
type textarea "9/24 Richard Manager said there was a loud banging noise that suddenly stopped …"
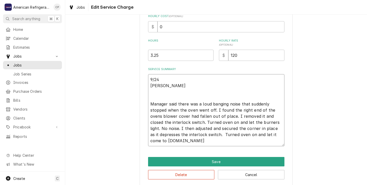
type textarea "x"
type textarea "9/24 Richard Manager said there was a loud banging noise that suddenly stopped …"
type textarea "x"
type textarea "9/24 Richard Manager said there was a loud banging noise that suddenly stopped …"
type textarea "x"
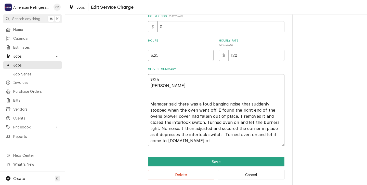
type textarea "9/24 Richard Manager said there was a loud banging noise that suddenly stopped …"
type textarea "x"
type textarea "9/24 Richard Manager said there was a loud banging noise that suddenly stopped …"
type textarea "x"
type textarea "9/24 Richard Manager said there was a loud banging noise that suddenly stopped …"
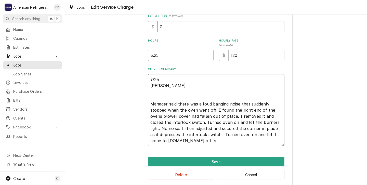
type textarea "x"
type textarea "9/24 Richard Manager said there was a loud banging noise that suddenly stopped …"
type textarea "x"
type textarea "9/24 Richard Manager said there was a loud banging noise that suddenly stopped …"
type textarea "x"
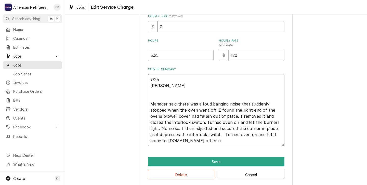
type textarea "9/24 Richard Manager said there was a loud banging noise that suddenly stopped …"
type textarea "x"
type textarea "9/24 Richard Manager said there was a loud banging noise that suddenly stopped …"
type textarea "x"
type textarea "9/24 Richard Manager said there was a loud banging noise that suddenly stopped …"
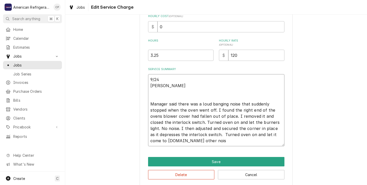
type textarea "x"
type textarea "9/24 Richard Manager said there was a loud banging noise that suddenly stopped …"
type textarea "x"
type textarea "9/24 Richard Manager said there was a loud banging noise that suddenly stopped …"
type textarea "x"
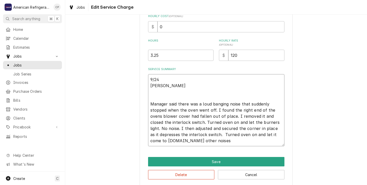
type textarea "9/24 Richard Manager said there was a loud banging noise that suddenly stopped …"
type textarea "x"
type textarea "9/24 Richard Manager said there was a loud banging noise that suddenly stopped …"
type textarea "x"
type textarea "9/24 Richard Manager said there was a loud banging noise that suddenly stopped …"
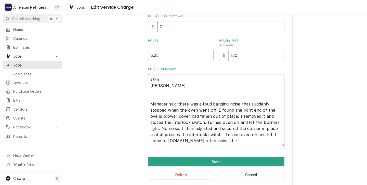
type textarea "x"
type textarea "9/24 Richard Manager said there was a loud banging noise that suddenly stopped …"
type textarea "x"
type textarea "9/24 Richard Manager said there was a loud banging noise that suddenly stopped …"
type textarea "x"
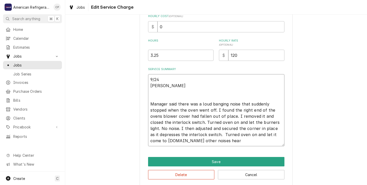
type textarea "9/24 Richard Manager said there was a loud banging noise that suddenly stopped …"
type textarea "x"
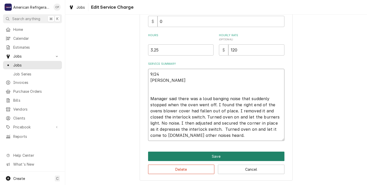
type textarea "9/24 Richard Manager said there was a loud banging noise that suddenly stopped …"
click at [211, 155] on button "Save" at bounding box center [216, 156] width 137 height 9
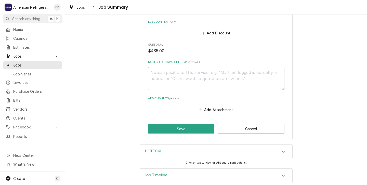
scroll to position [375, 0]
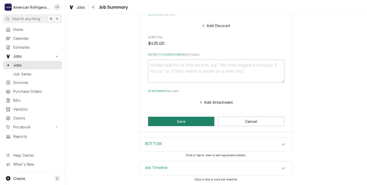
click at [181, 121] on button "Save" at bounding box center [181, 121] width 67 height 9
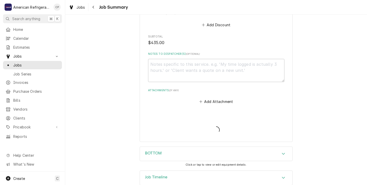
type textarea "x"
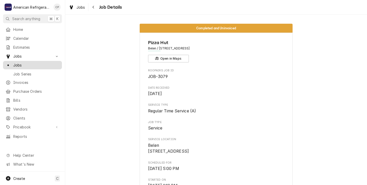
click at [18, 65] on span "Jobs" at bounding box center [36, 65] width 46 height 5
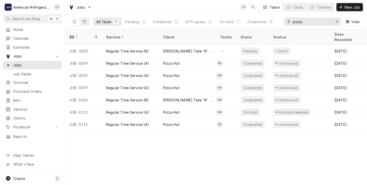
click at [305, 21] on input "pizza" at bounding box center [312, 22] width 38 height 8
type input "p"
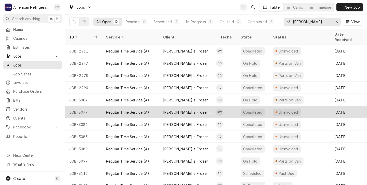
type input "[PERSON_NAME]"
click at [229, 107] on td "RW" at bounding box center [226, 112] width 20 height 12
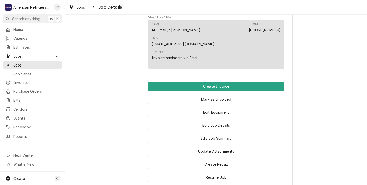
scroll to position [296, 0]
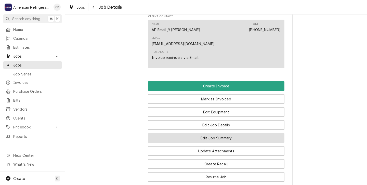
click at [204, 139] on button "Edit Job Summary" at bounding box center [216, 137] width 137 height 9
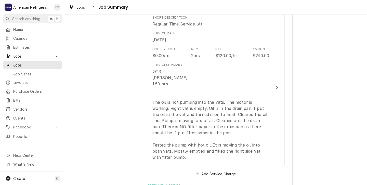
scroll to position [144, 0]
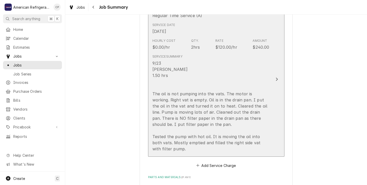
click at [198, 85] on div "9/23 Richard 1.50 hrs The oil is not pumping into the vats. The motor is workin…" at bounding box center [211, 106] width 117 height 92
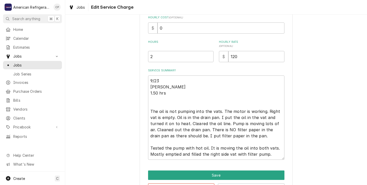
scroll to position [129, 0]
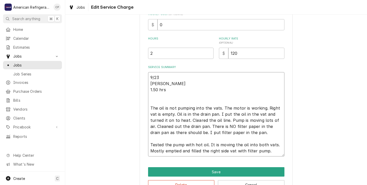
click at [167, 91] on textarea "9/23 Richard 1.50 hrs The oil is not pumping into the vats. The motor is workin…" at bounding box center [216, 114] width 137 height 84
type textarea "x"
type textarea "9/23 Richard 1.50 hr The oil is not pumping into the vats. The motor is working…"
type textarea "x"
type textarea "9/23 Richard 1.50 h The oil is not pumping into the vats. The motor is working.…"
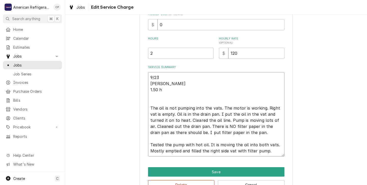
type textarea "x"
type textarea "9/23 Richard 1.50 The oil is not pumping into the vats. The motor is working. R…"
type textarea "x"
type textarea "9/23 Richard 1.50 The oil is not pumping into the vats. The motor is working. R…"
type textarea "x"
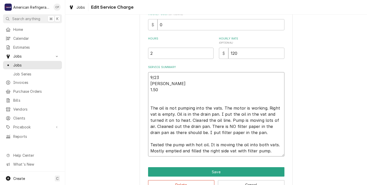
type textarea "9/23 Richard 1.5 The oil is not pumping into the vats. The motor is working. Ri…"
type textarea "x"
type textarea "9/23 Richard 1. The oil is not pumping into the vats. The motor is working. Rig…"
type textarea "x"
type textarea "9/23 Richard 1 The oil is not pumping into the vats. The motor is working. Righ…"
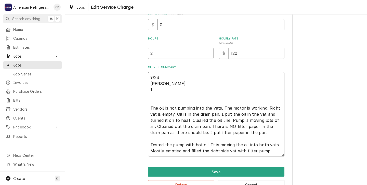
type textarea "x"
type textarea "9/23 Richard The oil is not pumping into the vats. The motor is working. Right …"
click at [228, 121] on textarea "9/23 Richard The oil is not pumping into the vats. The motor is working. Right …" at bounding box center [216, 114] width 137 height 84
type textarea "x"
type textarea "9/23 Richard The oil is not pumping into the vats. The motor is working. Right …"
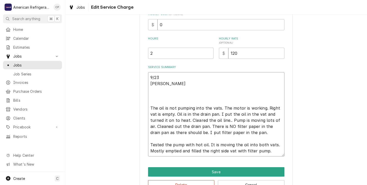
type textarea "x"
type textarea "9/23 Richard The oil is not pumping into the vats. The motor is working. Right …"
type textarea "x"
type textarea "9/23 Richard The oil is not pumping into the vats. The motor is working. Right …"
type textarea "x"
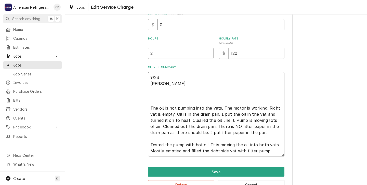
type textarea "9/23 Richard The oil is not pumping into the vats. The motor is working. Right …"
type textarea "x"
type textarea "9/23 Richard The oil is not pumping into the vats. The motor is working. Right …"
type textarea "x"
type textarea "9/23 Richard The oil is not pumping into the vats. The motor is working. Right …"
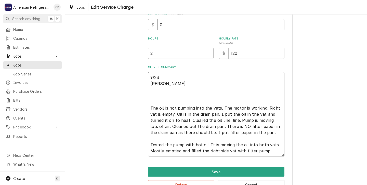
type textarea "x"
type textarea "9/23 Richard The oil is not pumping into the vats. The motor is working. Right …"
type textarea "x"
type textarea "9/23 Richard The oil is not pumping into the vats. The motor is working. Right …"
type textarea "x"
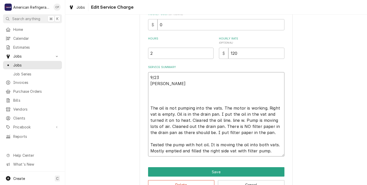
type textarea "9/23 Richard The oil is not pumping into the vats. The motor is working. Right …"
type textarea "x"
type textarea "9/23 Richard The oil is not pumping into the vats. The motor is working. Right …"
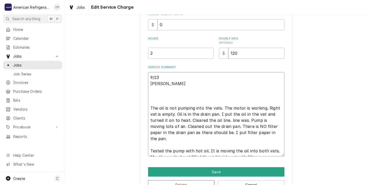
type textarea "x"
type textarea "9/23 Richard The oil is not pumping into the vats. The motor is working. Right …"
type textarea "x"
type textarea "9/23 Richard The oil is not pumping into the vats. The motor is working. Right …"
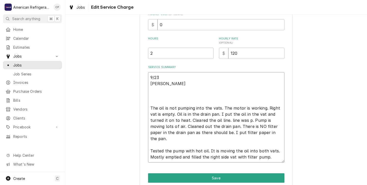
type textarea "x"
type textarea "9/23 Richard The oil is not pumping into the vats. The motor is working. Right …"
type textarea "x"
type textarea "9/23 Richard The oil is not pumping into the vats. The motor is working. Right …"
type textarea "x"
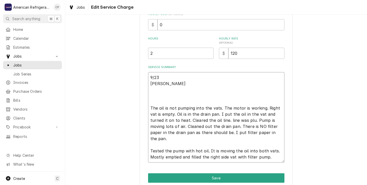
type textarea "9/23 Richard The oil is not pumping into the vats. The motor is working. Right …"
type textarea "x"
type textarea "9/23 Richard The oil is not pumping into the vats. The motor is working. Right …"
type textarea "x"
type textarea "9/23 Richard The oil is not pumping into the vats. The motor is working. Right …"
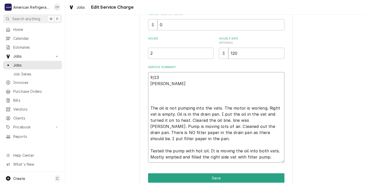
type textarea "x"
type textarea "9/23 Richard The oil is not pumping into the vats. The motor is working. Right …"
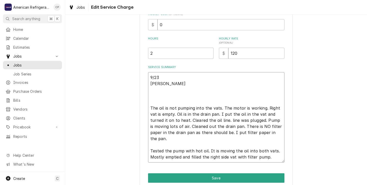
type textarea "x"
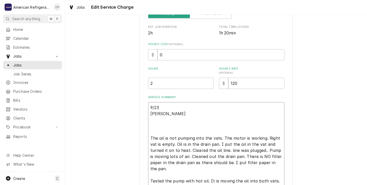
scroll to position [93, 0]
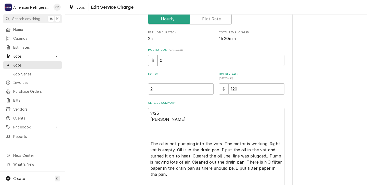
type textarea "9/23 Richard The oil is not pumping into the vats. The motor is working. Right …"
click at [155, 88] on input "2" at bounding box center [181, 88] width 66 height 11
type textarea "x"
type input "3"
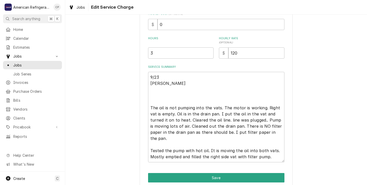
scroll to position [151, 0]
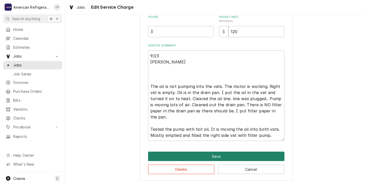
click at [202, 157] on button "Save" at bounding box center [216, 156] width 137 height 9
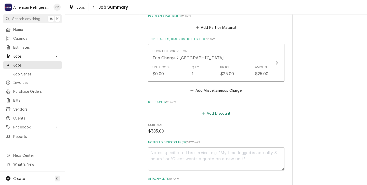
scroll to position [394, 0]
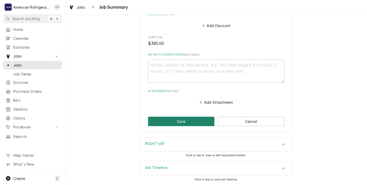
click at [180, 121] on button "Save" at bounding box center [181, 121] width 67 height 9
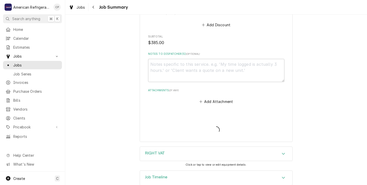
type textarea "x"
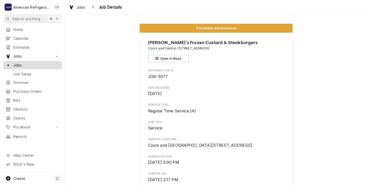
click at [19, 63] on span "Jobs" at bounding box center [36, 65] width 46 height 5
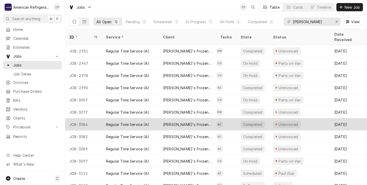
click at [233, 118] on td "AC" at bounding box center [226, 124] width 20 height 12
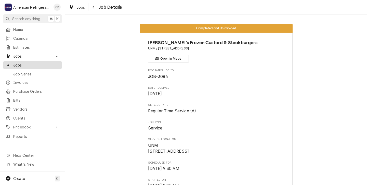
click at [18, 63] on span "Jobs" at bounding box center [36, 65] width 46 height 5
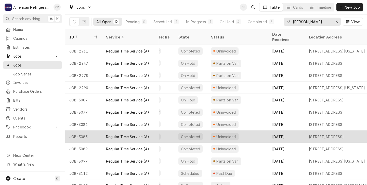
scroll to position [0, 63]
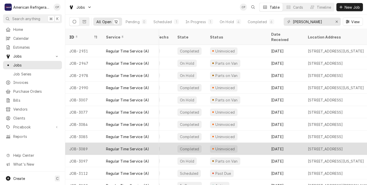
click at [268, 144] on div "Sep 25" at bounding box center [285, 149] width 37 height 12
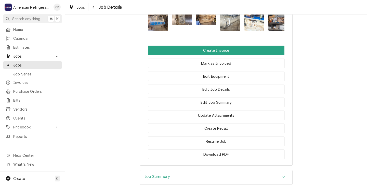
scroll to position [379, 0]
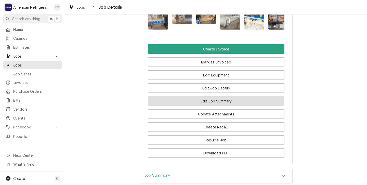
click at [206, 96] on button "Edit Job Summary" at bounding box center [216, 100] width 137 height 9
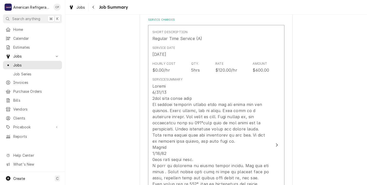
scroll to position [122, 0]
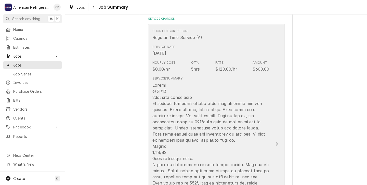
click at [196, 88] on div "Update Line Item" at bounding box center [211, 171] width 117 height 178
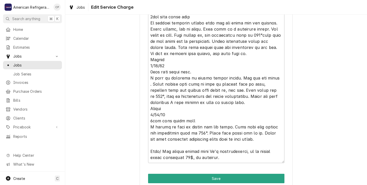
scroll to position [203, 0]
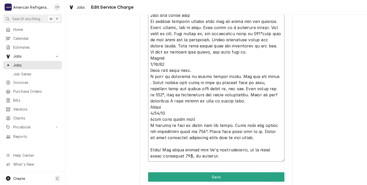
click at [206, 158] on textarea "Service Summary" at bounding box center [216, 80] width 137 height 164
type textarea "x"
type textarea "Alvaro 9/25/25 2hrs with drive time At arrival customer stated that hot dog hut…"
type textarea "x"
type textarea "Alvaro 9/25/25 2hrs with drive time At arrival customer stated that hot dog hut…"
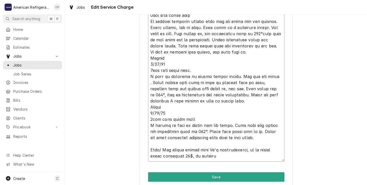
type textarea "x"
type textarea "Alvaro 9/25/25 2hrs with drive time At arrival customer stated that hot dog hut…"
type textarea "x"
type textarea "Alvaro 9/25/25 2hrs with drive time At arrival customer stated that hot dog hut…"
type textarea "x"
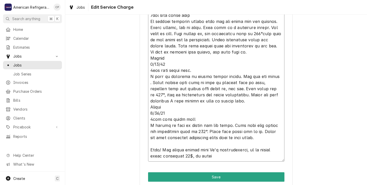
type textarea "Alvaro 9/25/25 2hrs with drive time At arrival customer stated that hot dog hut…"
type textarea "x"
type textarea "Alvaro 9/25/25 2hrs with drive time At arrival customer stated that hot dog hut…"
type textarea "x"
type textarea "Alvaro 9/25/25 2hrs with drive time At arrival customer stated that hot dog hut…"
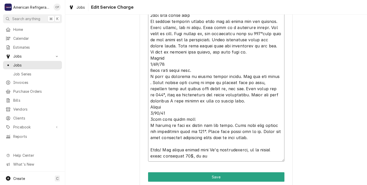
type textarea "x"
type textarea "Alvaro 9/25/25 2hrs with drive time At arrival customer stated that hot dog hut…"
type textarea "x"
type textarea "Alvaro 9/25/25 2hrs with drive time At arrival customer stated that hot dog hut…"
type textarea "x"
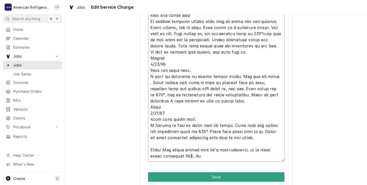
type textarea "Alvaro 9/25/25 2hrs with drive time At arrival customer stated that hot dog hut…"
type textarea "x"
type textarea "Alvaro 9/25/25 2hrs with drive time At arrival customer stated that hot dog hut…"
type textarea "x"
type textarea "Alvaro 9/25/25 2hrs with drive time At arrival customer stated that hot dog hut…"
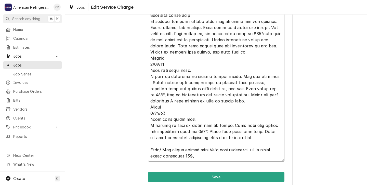
type textarea "x"
type textarea "Alvaro 9/25/25 2hrs with drive time At arrival customer stated that hot dog hut…"
type textarea "x"
type textarea "Alvaro 9/25/25 2hrs with drive time At arrival customer stated that hot dog hut…"
type textarea "x"
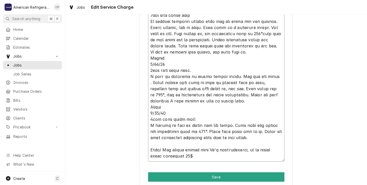
type textarea "Alvaro 9/25/25 2hrs with drive time At arrival customer stated that hot dog hut…"
type textarea "x"
type textarea "Alvaro 9/25/25 2hrs with drive time At arrival customer stated that hot dog hut…"
type textarea "x"
type textarea "Alvaro 9/25/25 2hrs with drive time At arrival customer stated that hot dog hut…"
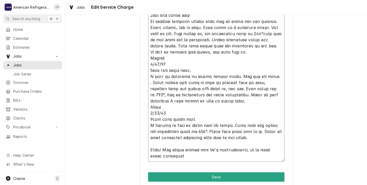
type textarea "x"
type textarea "Alvaro 9/25/25 2hrs with drive time At arrival customer stated that hot dog hut…"
type textarea "x"
type textarea "Alvaro 9/25/25 2hrs with drive time At arrival customer stated that hot dog hut…"
type textarea "x"
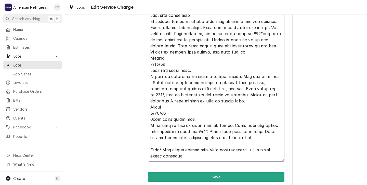
type textarea "Alvaro 9/25/25 2hrs with drive time At arrival customer stated that hot dog hut…"
type textarea "x"
type textarea "Alvaro 9/25/25 2hrs with drive time At arrival customer stated that hot dog hut…"
type textarea "x"
type textarea "Alvaro 9/25/25 2hrs with drive time At arrival customer stated that hot dog hut…"
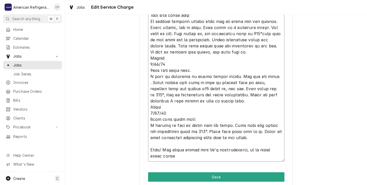
type textarea "x"
type textarea "Alvaro 9/25/25 2hrs with drive time At arrival customer stated that hot dog hut…"
type textarea "x"
type textarea "Alvaro 9/25/25 2hrs with drive time At arrival customer stated that hot dog hut…"
type textarea "x"
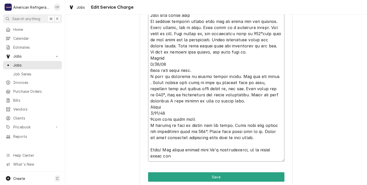
type textarea "Alvaro 9/25/25 2hrs with drive time At arrival customer stated that hot dog hut…"
type textarea "x"
type textarea "Alvaro 9/25/25 2hrs with drive time At arrival customer stated that hot dog hut…"
type textarea "x"
type textarea "Alvaro 9/25/25 2hrs with drive time At arrival customer stated that hot dog hut…"
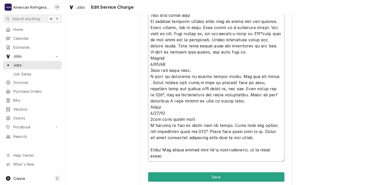
type textarea "x"
type textarea "Alvaro 9/25/25 2hrs with drive time At arrival customer stated that hot dog hut…"
type textarea "x"
type textarea "Alvaro 9/25/25 2hrs with drive time At arrival customer stated that hot dog hut…"
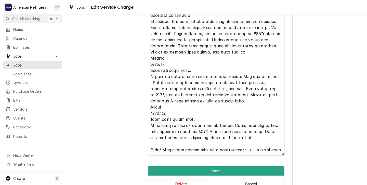
type textarea "x"
type textarea "Alvaro 9/25/25 2hrs with drive time At arrival customer stated that hot dog hut…"
type textarea "x"
type textarea "Alvaro 9/25/25 2hrs with drive time At arrival customer stated that hot dog hut…"
type textarea "x"
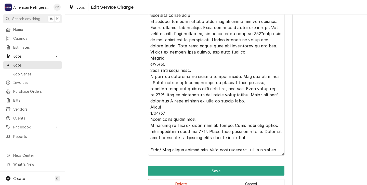
type textarea "Alvaro 9/25/25 2hrs with drive time At arrival customer stated that hot dog hut…"
type textarea "x"
type textarea "Alvaro 9/25/25 2hrs with drive time At arrival customer stated that hot dog hut…"
type textarea "x"
type textarea "Alvaro 9/25/25 2hrs with drive time At arrival customer stated that hot dog hut…"
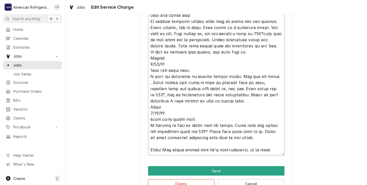
type textarea "x"
type textarea "Alvaro 9/25/25 2hrs with drive time At arrival customer stated that hot dog hut…"
type textarea "x"
type textarea "Alvaro 9/25/25 2hrs with drive time At arrival customer stated that hot dog hut…"
type textarea "x"
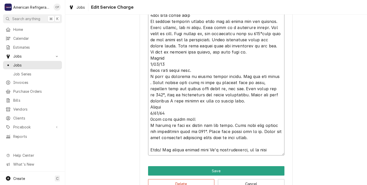
type textarea "Alvaro 9/25/25 2hrs with drive time At arrival customer stated that hot dog hut…"
type textarea "x"
type textarea "Alvaro 9/25/25 2hrs with drive time At arrival customer stated that hot dog hut…"
type textarea "x"
type textarea "Alvaro 9/25/25 2hrs with drive time At arrival customer stated that hot dog hut…"
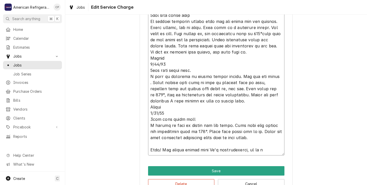
type textarea "x"
type textarea "Alvaro 9/25/25 2hrs with drive time At arrival customer stated that hot dog hut…"
type textarea "x"
type textarea "Alvaro 9/25/25 2hrs with drive time At arrival customer stated that hot dog hut…"
type textarea "x"
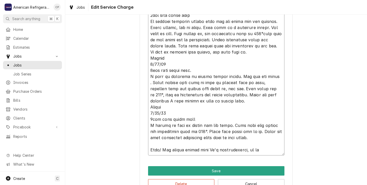
type textarea "Alvaro 9/25/25 2hrs with drive time At arrival customer stated that hot dog hut…"
type textarea "x"
type textarea "Alvaro 9/25/25 2hrs with drive time At arrival customer stated that hot dog hut…"
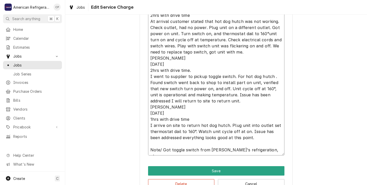
type textarea "x"
type textarea "Alvaro 9/25/25 2hrs with drive time At arrival customer stated that hot dog hut…"
type textarea "x"
type textarea "Alvaro 9/25/25 2hrs with drive time At arrival customer stated that hot dog hut…"
type textarea "x"
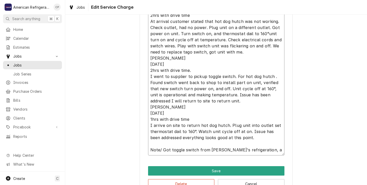
type textarea "Alvaro 9/25/25 2hrs with drive time At arrival customer stated that hot dog hut…"
type textarea "x"
type textarea "Alvaro 9/25/25 2hrs with drive time At arrival customer stated that hot dog hut…"
type textarea "x"
type textarea "Alvaro 9/25/25 2hrs with drive time At arrival customer stated that hot dog hut…"
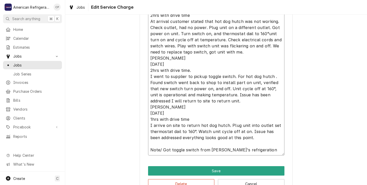
type textarea "x"
type textarea "Alvaro 9/25/25 2hrs with drive time At arrival customer stated that hot dog hut…"
type textarea "x"
type textarea "Alvaro 9/25/25 2hrs with drive time At arrival customer stated that hot dog hut…"
type textarea "x"
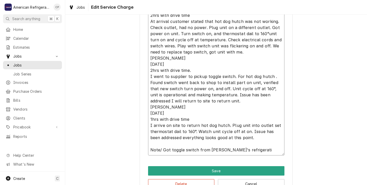
type textarea "Alvaro 9/25/25 2hrs with drive time At arrival customer stated that hot dog hut…"
type textarea "x"
type textarea "Alvaro 9/25/25 2hrs with drive time At arrival customer stated that hot dog hut…"
type textarea "x"
type textarea "Alvaro 9/25/25 2hrs with drive time At arrival customer stated that hot dog hut…"
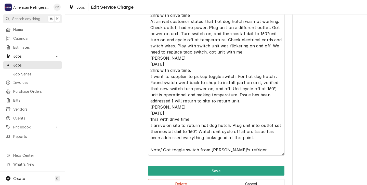
type textarea "x"
type textarea "Alvaro 9/25/25 2hrs with drive time At arrival customer stated that hot dog hut…"
type textarea "x"
type textarea "Alvaro 9/25/25 2hrs with drive time At arrival customer stated that hot dog hut…"
type textarea "x"
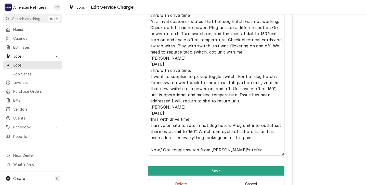
type textarea "Alvaro 9/25/25 2hrs with drive time At arrival customer stated that hot dog hut…"
type textarea "x"
type textarea "Alvaro 9/25/25 2hrs with drive time At arrival customer stated that hot dog hut…"
type textarea "x"
type textarea "Alvaro 9/25/25 2hrs with drive time At arrival customer stated that hot dog hut…"
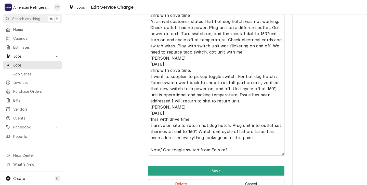
type textarea "x"
type textarea "Alvaro 9/25/25 2hrs with drive time At arrival customer stated that hot dog hut…"
type textarea "x"
type textarea "Alvaro 9/25/25 2hrs with drive time At arrival customer stated that hot dog hut…"
type textarea "x"
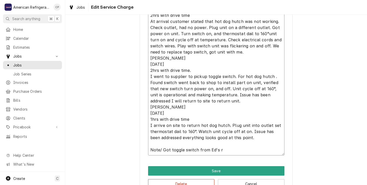
type textarea "Alvaro 9/25/25 2hrs with drive time At arrival customer stated that hot dog hut…"
type textarea "x"
type textarea "Alvaro 9/25/25 2hrs with drive time At arrival customer stated that hot dog hut…"
type textarea "x"
type textarea "Alvaro 9/25/25 2hrs with drive time At arrival customer stated that hot dog hut…"
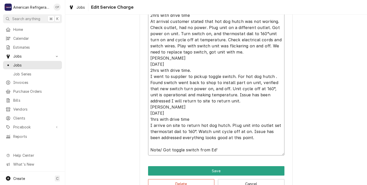
type textarea "x"
type textarea "Alvaro 9/25/25 2hrs with drive time At arrival customer stated that hot dog hut…"
type textarea "x"
type textarea "Alvaro 9/25/25 2hrs with drive time At arrival customer stated that hot dog hut…"
type textarea "x"
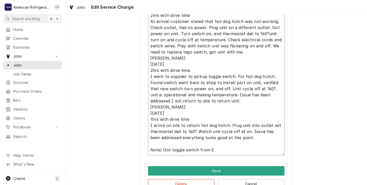
type textarea "Alvaro 9/25/25 2hrs with drive time At arrival customer stated that hot dog hut…"
type textarea "x"
type textarea "Alvaro 9/25/25 2hrs with drive time At arrival customer stated that hot dog hut…"
type textarea "x"
type textarea "Alvaro 9/25/25 2hrs with drive time At arrival customer stated that hot dog hut…"
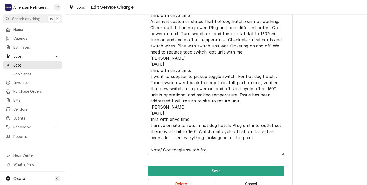
type textarea "x"
type textarea "Alvaro 9/25/25 2hrs with drive time At arrival customer stated that hot dog hut…"
type textarea "x"
type textarea "Alvaro 9/25/25 2hrs with drive time At arrival customer stated that hot dog hut…"
type textarea "x"
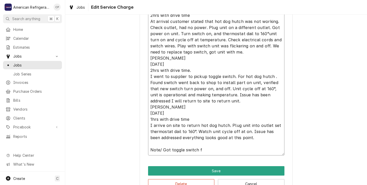
type textarea "Alvaro 9/25/25 2hrs with drive time At arrival customer stated that hot dog hut…"
type textarea "x"
type textarea "Alvaro 9/25/25 2hrs with drive time At arrival customer stated that hot dog hut…"
type textarea "x"
type textarea "Alvaro 9/25/25 2hrs with drive time At arrival customer stated that hot dog hut…"
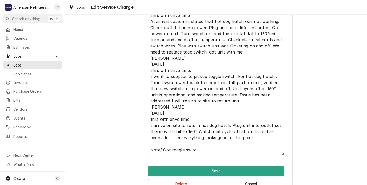
type textarea "x"
type textarea "Alvaro 9/25/25 2hrs with drive time At arrival customer stated that hot dog hut…"
type textarea "x"
type textarea "Alvaro 9/25/25 2hrs with drive time At arrival customer stated that hot dog hut…"
type textarea "x"
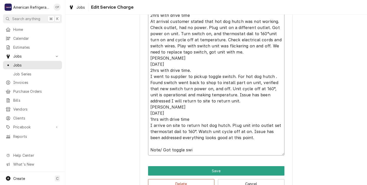
type textarea "Alvaro 9/25/25 2hrs with drive time At arrival customer stated that hot dog hut…"
type textarea "x"
type textarea "Alvaro 9/25/25 2hrs with drive time At arrival customer stated that hot dog hut…"
type textarea "x"
type textarea "Alvaro 9/25/25 2hrs with drive time At arrival customer stated that hot dog hut…"
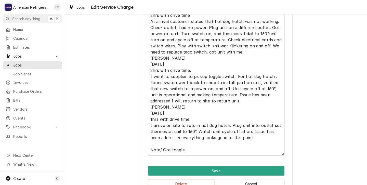
type textarea "x"
type textarea "Alvaro 9/25/25 2hrs with drive time At arrival customer stated that hot dog hut…"
type textarea "x"
type textarea "Alvaro 9/25/25 2hrs with drive time At arrival customer stated that hot dog hut…"
type textarea "x"
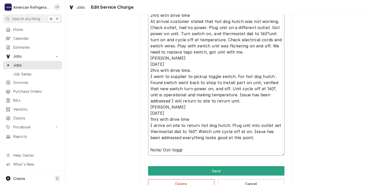
type textarea "Alvaro 9/25/25 2hrs with drive time At arrival customer stated that hot dog hut…"
type textarea "x"
type textarea "Alvaro 9/25/25 2hrs with drive time At arrival customer stated that hot dog hut…"
type textarea "x"
type textarea "Alvaro 9/25/25 2hrs with drive time At arrival customer stated that hot dog hut…"
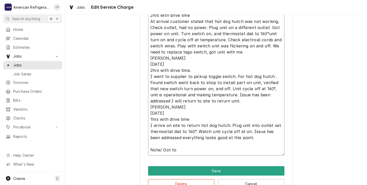
type textarea "x"
type textarea "Alvaro 9/25/25 2hrs with drive time At arrival customer stated that hot dog hut…"
type textarea "x"
type textarea "Alvaro 9/25/25 2hrs with drive time At arrival customer stated that hot dog hut…"
type textarea "x"
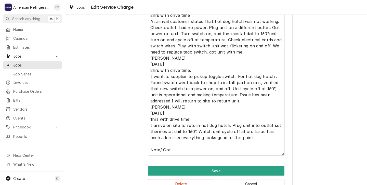
type textarea "Alvaro 9/25/25 2hrs with drive time At arrival customer stated that hot dog hut…"
type textarea "x"
type textarea "Alvaro 9/25/25 2hrs with drive time At arrival customer stated that hot dog hut…"
type textarea "x"
type textarea "Alvaro 9/25/25 2hrs with drive time At arrival customer stated that hot dog hut…"
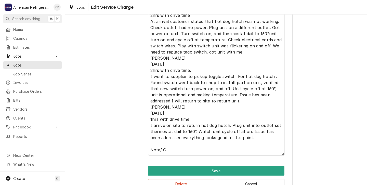
type textarea "x"
type textarea "Alvaro 9/25/25 2hrs with drive time At arrival customer stated that hot dog hut…"
type textarea "x"
type textarea "Alvaro 9/25/25 2hrs with drive time At arrival customer stated that hot dog hut…"
type textarea "x"
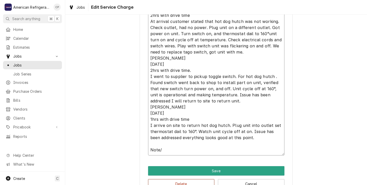
type textarea "Alvaro 9/25/25 2hrs with drive time At arrival customer stated that hot dog hut…"
type textarea "x"
type textarea "Alvaro 9/25/25 2hrs with drive time At arrival customer stated that hot dog hut…"
type textarea "x"
type textarea "Alvaro 9/25/25 2hrs with drive time At arrival customer stated that hot dog hut…"
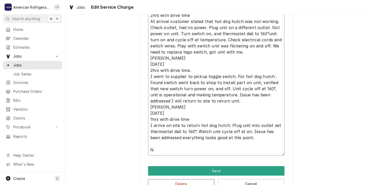
type textarea "x"
type textarea "Alvaro 9/25/25 2hrs with drive time At arrival customer stated that hot dog hut…"
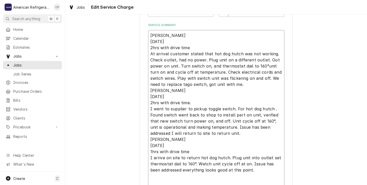
scroll to position [170, 0]
click at [191, 153] on textarea "Alvaro 9/25/25 2hrs with drive time At arrival customer stated that hot dog hut…" at bounding box center [216, 110] width 137 height 158
type textarea "x"
type textarea "Alvaro 9/25/25 2hrs with drive time At arrival customer stated that hot dog hut…"
type textarea "x"
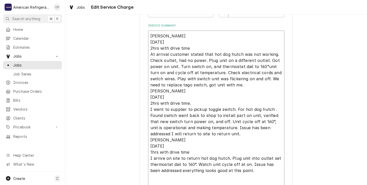
type textarea "Alvaro 9/25/25 2hrs with drive time At arrival customer stated that hot dog hut…"
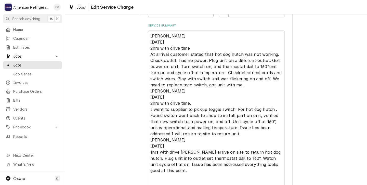
type textarea "x"
type textarea "Alvaro 9/25/25 2hrs with drive time At arrival customer stated that hot dog hut…"
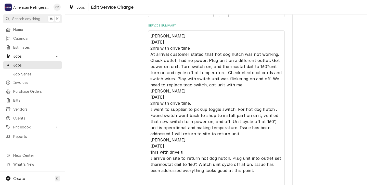
type textarea "x"
type textarea "Alvaro 9/25/25 2hrs with drive time At arrival customer stated that hot dog hut…"
type textarea "x"
type textarea "Alvaro 9/25/25 2hrs with drive time At arrival customer stated that hot dog hut…"
type textarea "x"
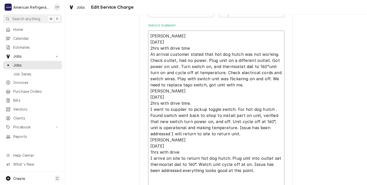
type textarea "Alvaro 9/25/25 2hrs with drive time At arrival customer stated that hot dog hut…"
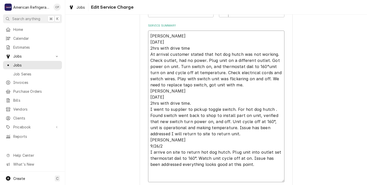
click at [192, 105] on textarea "Alvaro 9/25/25 2hrs with drive time At arrival customer stated that hot dog hut…" at bounding box center [216, 107] width 137 height 152
click at [190, 50] on textarea "Alvaro 9/25/25 2hrs with drive time At arrival customer stated that hot dog hut…" at bounding box center [216, 107] width 137 height 152
click at [175, 85] on textarea "Alvaro 9/25/25 At arrival customer stated that hot dog hutch was not working. C…" at bounding box center [216, 107] width 137 height 152
click at [255, 80] on textarea "Alvaro 9/25/25 At arrival customer stated that hot dog hutch was not working. C…" at bounding box center [216, 107] width 137 height 152
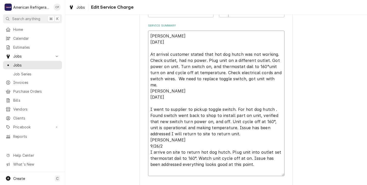
scroll to position [169, 0]
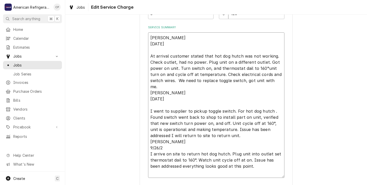
click at [179, 155] on textarea "Alvaro 9/25/25 At arrival customer stated that hot dog hutch was not working. C…" at bounding box center [216, 105] width 137 height 146
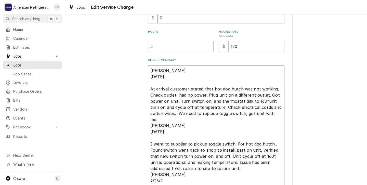
scroll to position [118, 0]
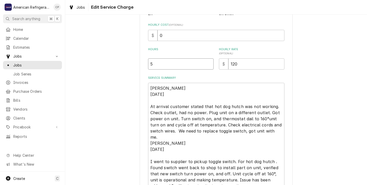
click at [156, 65] on input "5" at bounding box center [181, 63] width 66 height 11
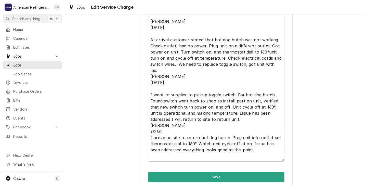
scroll to position [206, 0]
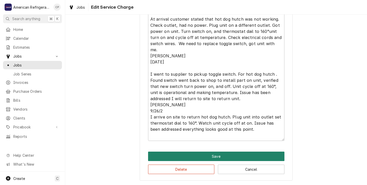
click at [206, 155] on button "Save" at bounding box center [216, 156] width 137 height 9
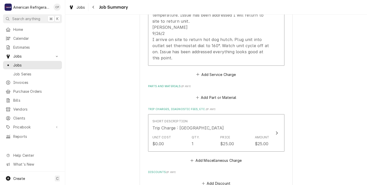
scroll to position [294, 0]
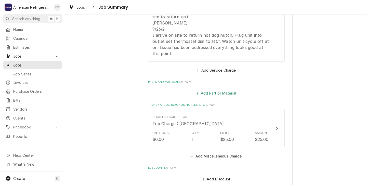
click at [212, 97] on button "Add Part or Material" at bounding box center [216, 93] width 42 height 7
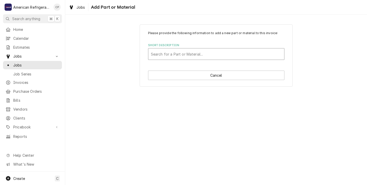
click at [157, 52] on div "Short Description" at bounding box center [216, 53] width 131 height 9
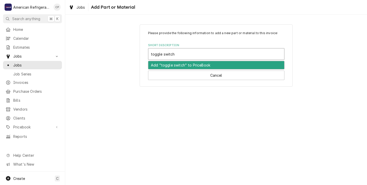
click at [187, 66] on div "Add "toggle switch" to PriceBook" at bounding box center [216, 65] width 136 height 8
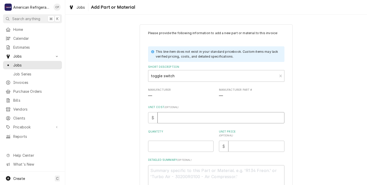
click at [164, 119] on input "Unit Cost ( optional )" at bounding box center [221, 117] width 127 height 11
click at [152, 149] on input "Quantity" at bounding box center [181, 146] width 66 height 11
click at [236, 147] on input "Unit Price ( optional )" at bounding box center [257, 146] width 56 height 11
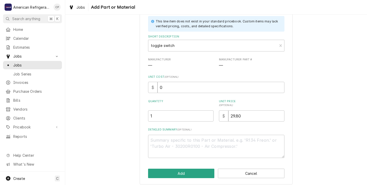
scroll to position [35, 0]
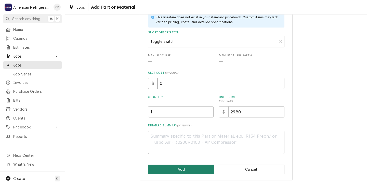
click at [181, 169] on button "Add" at bounding box center [181, 169] width 67 height 9
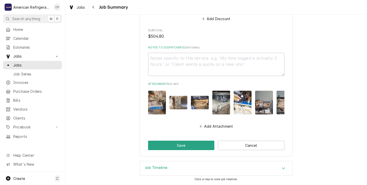
scroll to position [551, 0]
click at [179, 146] on button "Save" at bounding box center [181, 145] width 67 height 9
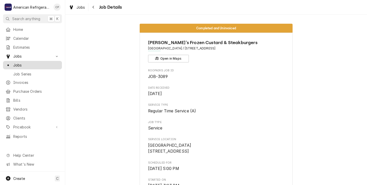
click at [17, 64] on span "Jobs" at bounding box center [36, 65] width 46 height 5
click at [19, 63] on span "Jobs" at bounding box center [36, 65] width 46 height 5
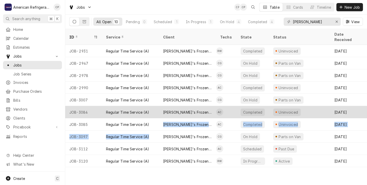
drag, startPoint x: 176, startPoint y: 131, endPoint x: 158, endPoint y: 107, distance: 29.5
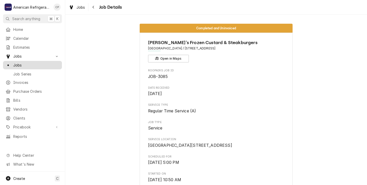
click at [20, 63] on span "Jobs" at bounding box center [36, 65] width 46 height 5
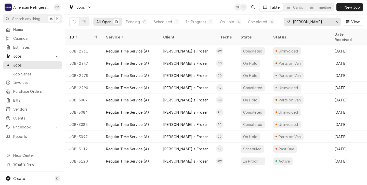
click at [302, 22] on input "fred" at bounding box center [312, 22] width 38 height 8
type input "f"
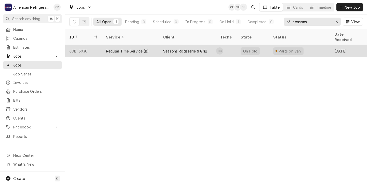
type input "seasons"
click at [233, 46] on td "CG" at bounding box center [226, 51] width 20 height 12
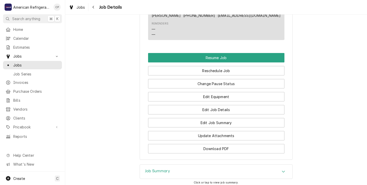
scroll to position [409, 0]
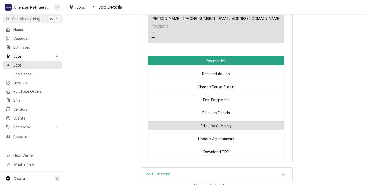
click at [195, 131] on button "Edit Job Summary" at bounding box center [216, 125] width 137 height 9
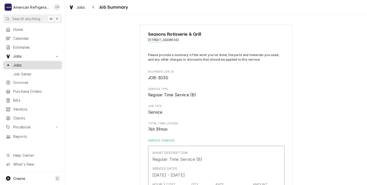
click at [18, 65] on span "Jobs" at bounding box center [36, 65] width 46 height 5
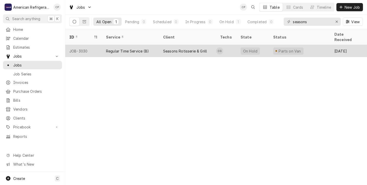
click at [184, 48] on div "Seasons Rotisserie & Grill" at bounding box center [185, 50] width 44 height 5
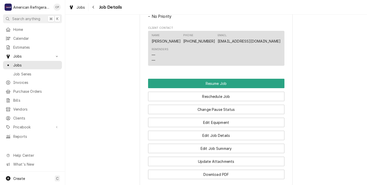
scroll to position [377, 0]
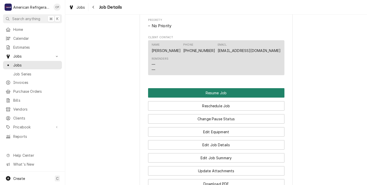
click at [198, 98] on button "Resume Job" at bounding box center [216, 92] width 137 height 9
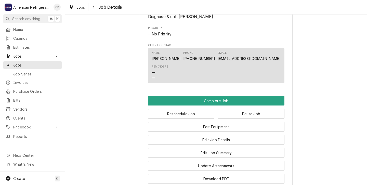
scroll to position [329, 0]
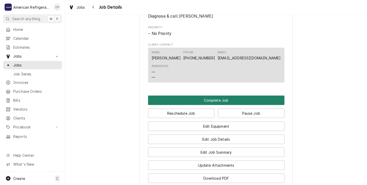
click at [215, 105] on button "Complete Job" at bounding box center [216, 100] width 137 height 9
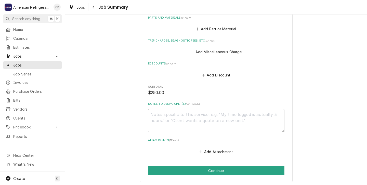
scroll to position [378, 0]
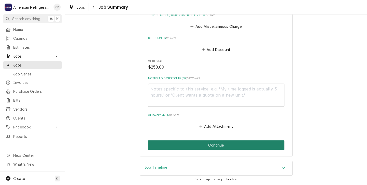
click at [213, 145] on button "Continue" at bounding box center [216, 145] width 137 height 9
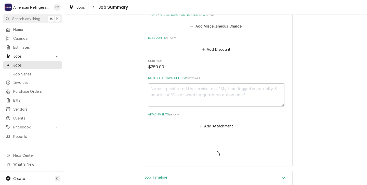
type textarea "x"
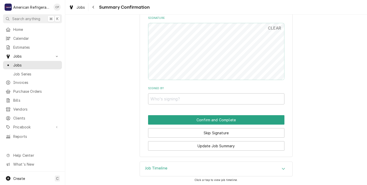
scroll to position [377, 0]
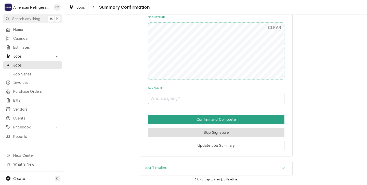
click at [204, 132] on button "Skip Signature" at bounding box center [216, 132] width 137 height 9
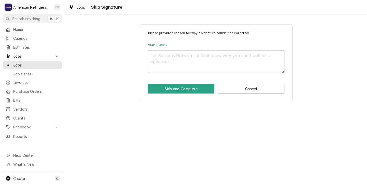
click at [157, 57] on textarea "Skip Reason" at bounding box center [216, 61] width 137 height 23
type textarea "x"
type textarea "n"
type textarea "x"
type textarea "na"
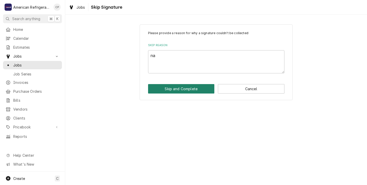
click at [183, 89] on button "Skip and Complete" at bounding box center [181, 88] width 67 height 9
type textarea "x"
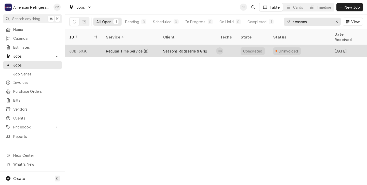
click at [158, 46] on div "Regular Time Service (B)" at bounding box center [130, 51] width 57 height 12
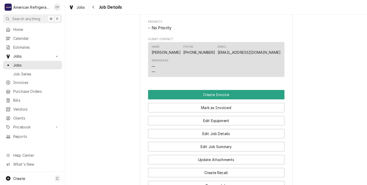
scroll to position [276, 0]
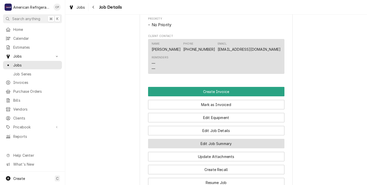
click at [191, 148] on button "Edit Job Summary" at bounding box center [216, 143] width 137 height 9
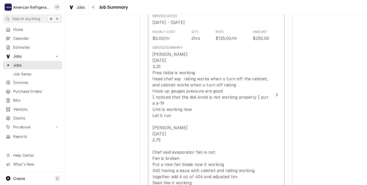
scroll to position [154, 0]
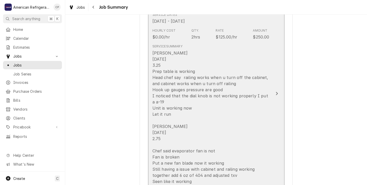
click at [236, 121] on div "Carlos 9/15/25 3.25 Prep table is working Head chef say railing works when u tu…" at bounding box center [211, 120] width 117 height 141
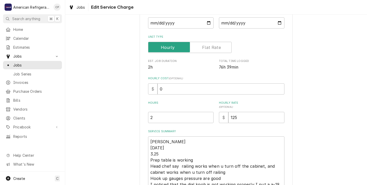
scroll to position [64, 0]
type textarea "x"
type textarea "Carlos 9/15/25 3.2 Prep table is working Head chef say railing works when u tur…"
type textarea "x"
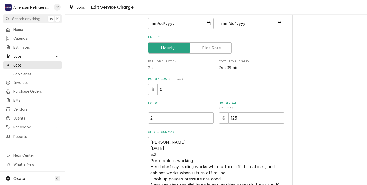
type textarea "Carlos 9/15/25 3. Prep table is working Head chef say railing works when u turn…"
type textarea "x"
type textarea "Carlos 9/15/25 3 Prep table is working Head chef say railing works when u turn …"
type textarea "x"
type textarea "Carlos 9/15/25 Prep table is working Head chef say railing works when u turn of…"
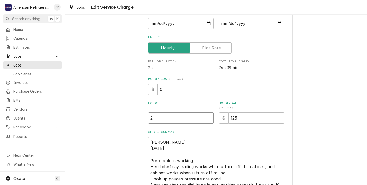
click at [155, 119] on input "2" at bounding box center [181, 118] width 66 height 11
type textarea "x"
type input "3"
type textarea "x"
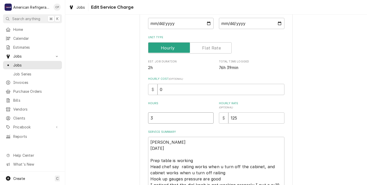
type input "3.2"
type textarea "x"
type input "3.25"
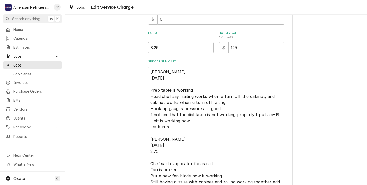
scroll to position [134, 0]
click at [162, 84] on textarea "Carlos 9/15/25 Prep table is working Head chef say railing works when u turn of…" at bounding box center [216, 137] width 137 height 140
type textarea "x"
type textarea "Carlos 9/15/25 3 Prep table is working Head chef say railing works when u turn …"
type textarea "x"
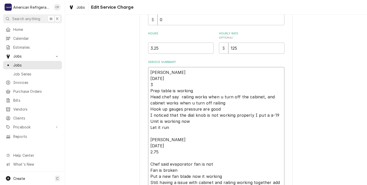
type textarea "Carlos 9/15/25 3. Prep table is working Head chef say railing works when u turn…"
type textarea "x"
type textarea "Carlos 9/15/25 3.2 Prep table is working Head chef say railing works when u tur…"
type textarea "x"
type textarea "Carlos 9/15/25 3.25 Prep table is working Head chef say railing works when u tu…"
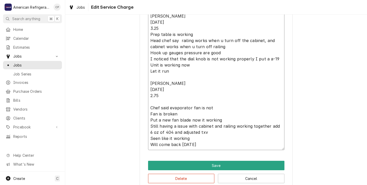
scroll to position [185, 0]
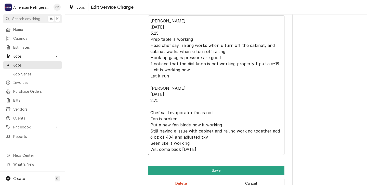
click at [191, 145] on textarea "Carlos 9/15/25 3.25 Prep table is working Head chef say railing works when u tu…" at bounding box center [216, 86] width 137 height 140
type textarea "x"
type textarea "Carlos 9/15/25 3.25 Prep table is working Head chef say railing works when u tu…"
type textarea "x"
type textarea "Carlos 9/15/25 3.25 Prep table is working Head chef say railing works when u tu…"
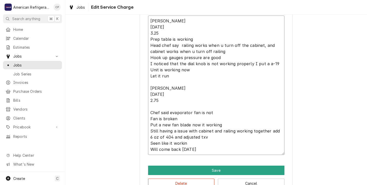
type textarea "x"
type textarea "Carlos 9/15/25 3.25 Prep table is working Head chef say railing works when u tu…"
type textarea "x"
type textarea "Carlos 9/15/25 3.25 Prep table is working Head chef say railing works when u tu…"
type textarea "x"
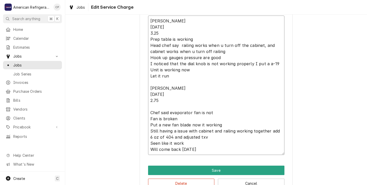
type textarea "Carlos 9/15/25 3.25 Prep table is working Head chef say railing works when u tu…"
type textarea "x"
type textarea "Carlos 9/15/25 3.25 Prep table is working Head chef say railing works when u tu…"
type textarea "x"
type textarea "Carlos 9/15/25 3.25 Prep table is working Head chef say railing works when u tu…"
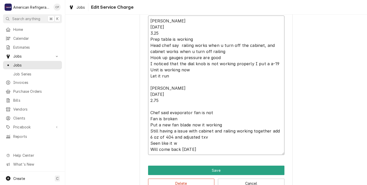
type textarea "x"
type textarea "Carlos 9/15/25 3.25 Prep table is working Head chef say railing works when u tu…"
type textarea "x"
type textarea "Carlos 9/15/25 3.25 Prep table is working Head chef say railing works when u tu…"
type textarea "x"
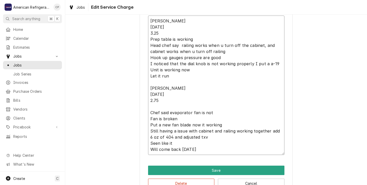
type textarea "Carlos 9/15/25 3.25 Prep table is working Head chef say railing works when u tu…"
type textarea "x"
type textarea "Carlos 9/15/25 3.25 Prep table is working Head chef say railing works when u tu…"
type textarea "x"
type textarea "Carlos 9/15/25 3.25 Prep table is working Head chef say railing works when u tu…"
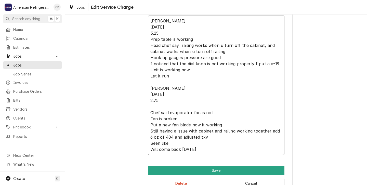
type textarea "x"
type textarea "Carlos 9/15/25 3.25 Prep table is working Head chef say railing works when u tu…"
type textarea "x"
type textarea "Carlos 9/15/25 3.25 Prep table is working Head chef say railing works when u tu…"
type textarea "x"
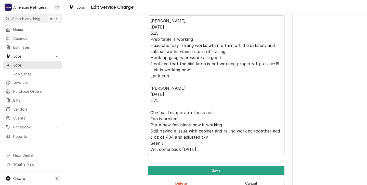
type textarea "Carlos 9/15/25 3.25 Prep table is working Head chef say railing works when u tu…"
type textarea "x"
type textarea "Carlos 9/15/25 3.25 Prep table is working Head chef say railing works when u tu…"
type textarea "x"
type textarea "Carlos 9/15/25 3.25 Prep table is working Head chef say railing works when u tu…"
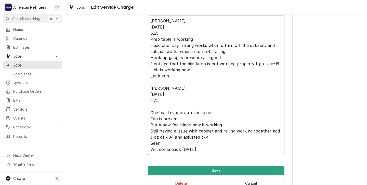
type textarea "x"
type textarea "Carlos 9/15/25 3.25 Prep table is working Head chef say railing works when u tu…"
type textarea "x"
type textarea "Carlos 9/15/25 3.25 Prep table is working Head chef say railing works when u tu…"
type textarea "x"
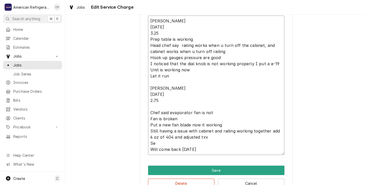
type textarea "Carlos 9/15/25 3.25 Prep table is working Head chef say railing works when u tu…"
type textarea "x"
type textarea "Carlos 9/15/25 3.25 Prep table is working Head chef say railing works when u tu…"
type textarea "x"
type textarea "Carlos 9/15/25 3.25 Prep table is working Head chef say railing works when u tu…"
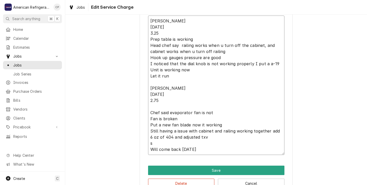
type textarea "x"
type textarea "Carlos 9/15/25 3.25 Prep table is working Head chef say railing works when u tu…"
type textarea "x"
type textarea "Carlos 9/15/25 3.25 Prep table is working Head chef say railing works when u tu…"
type textarea "x"
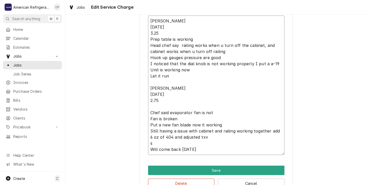
type textarea "Carlos 9/15/25 3.25 Prep table is working Head chef say railing works when u tu…"
type textarea "x"
type textarea "Carlos 9/15/25 3.25 Prep table is working Head chef say railing works when u tu…"
type textarea "x"
type textarea "Carlos 9/15/25 3.25 Prep table is working Head chef say railing works when u tu…"
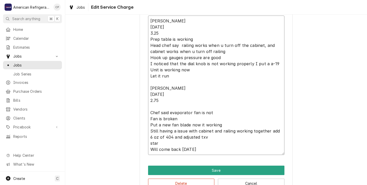
type textarea "x"
type textarea "Carlos 9/15/25 3.25 Prep table is working Head chef say railing works when u tu…"
type textarea "x"
type textarea "Carlos 9/15/25 3.25 Prep table is working Head chef say railing works when u tu…"
type textarea "x"
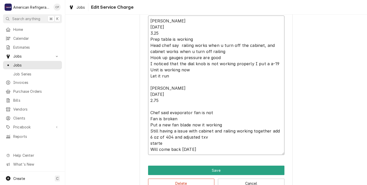
type textarea "Carlos 9/15/25 3.25 Prep table is working Head chef say railing works when u tu…"
type textarea "x"
type textarea "Carlos 9/15/25 3.25 Prep table is working Head chef say railing works when u tu…"
type textarea "x"
type textarea "Carlos 9/15/25 3.25 Prep table is working Head chef say railing works when u tu…"
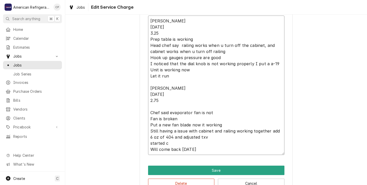
type textarea "x"
type textarea "Carlos 9/15/25 3.25 Prep table is working Head chef say railing works when u tu…"
type textarea "x"
type textarea "Carlos 9/15/25 3.25 Prep table is working Head chef say railing works when u tu…"
type textarea "x"
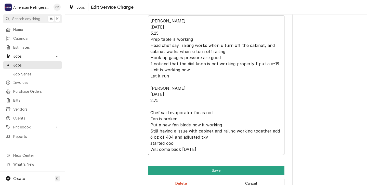
type textarea "Carlos 9/15/25 3.25 Prep table is working Head chef say railing works when u tu…"
type textarea "x"
type textarea "Carlos 9/15/25 3.25 Prep table is working Head chef say railing works when u tu…"
type textarea "x"
type textarea "Carlos 9/15/25 3.25 Prep table is working Head chef say railing works when u tu…"
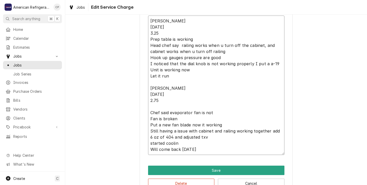
type textarea "x"
type textarea "Carlos 9/15/25 3.25 Prep table is working Head chef say railing works when u tu…"
type textarea "x"
type textarea "Carlos 9/15/25 3.25 Prep table is working Head chef say railing works when u tu…"
click at [203, 152] on textarea "Carlos 9/15/25 3.25 Prep table is working Head chef say railing works when u tu…" at bounding box center [216, 86] width 137 height 140
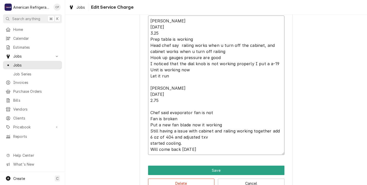
type textarea "x"
type textarea "Carlos 9/15/25 3.25 Prep table is working Head chef say railing works when u tu…"
type textarea "x"
type textarea "Carlos 9/15/25 3.25 Prep table is working Head chef say railing works when u tu…"
type textarea "x"
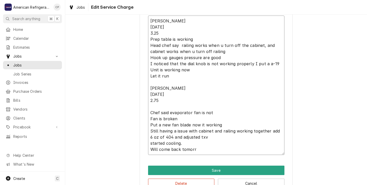
type textarea "Carlos 9/15/25 3.25 Prep table is working Head chef say railing works when u tu…"
type textarea "x"
type textarea "Carlos 9/15/25 3.25 Prep table is working Head chef say railing works when u tu…"
type textarea "x"
type textarea "Carlos 9/15/25 3.25 Prep table is working Head chef say railing works when u tu…"
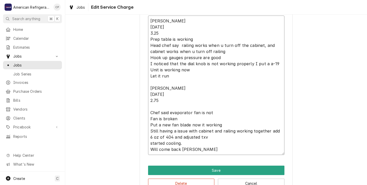
type textarea "x"
type textarea "Carlos 9/15/25 3.25 Prep table is working Head chef say railing works when u tu…"
type textarea "x"
type textarea "Carlos 9/15/25 3.25 Prep table is working Head chef say railing works when u tu…"
type textarea "x"
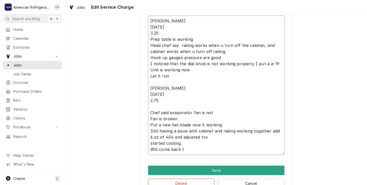
type textarea "Carlos 9/15/25 3.25 Prep table is working Head chef say railing works when u tu…"
type textarea "x"
type textarea "Carlos 9/15/25 3.25 Prep table is working Head chef say railing works when u tu…"
type textarea "x"
type textarea "Carlos 9/15/25 3.25 Prep table is working Head chef say railing works when u tu…"
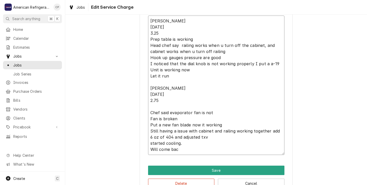
type textarea "x"
type textarea "Carlos 9/15/25 3.25 Prep table is working Head chef say railing works when u tu…"
type textarea "x"
type textarea "Carlos 9/15/25 3.25 Prep table is working Head chef say railing works when u tu…"
type textarea "x"
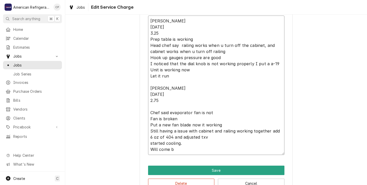
type textarea "Carlos 9/15/25 3.25 Prep table is working Head chef say railing works when u tu…"
type textarea "x"
type textarea "Carlos 9/15/25 3.25 Prep table is working Head chef say railing works when u tu…"
type textarea "x"
type textarea "Carlos 9/15/25 3.25 Prep table is working Head chef say railing works when u tu…"
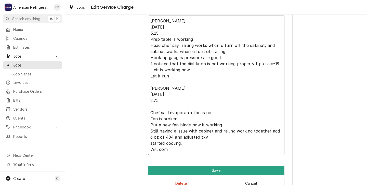
type textarea "x"
type textarea "Carlos 9/15/25 3.25 Prep table is working Head chef say railing works when u tu…"
type textarea "x"
type textarea "Carlos 9/15/25 3.25 Prep table is working Head chef say railing works when u tu…"
type textarea "x"
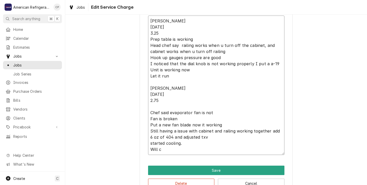
type textarea "Carlos 9/15/25 3.25 Prep table is working Head chef say railing works when u tu…"
type textarea "x"
type textarea "Carlos 9/15/25 3.25 Prep table is working Head chef say railing works when u tu…"
type textarea "x"
type textarea "Carlos 9/15/25 3.25 Prep table is working Head chef say railing works when u tu…"
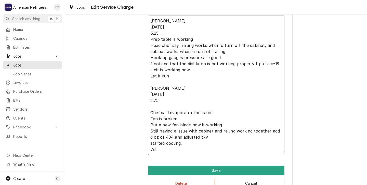
type textarea "x"
type textarea "Carlos 9/15/25 3.25 Prep table is working Head chef say railing works when u tu…"
type textarea "x"
type textarea "Carlos 9/15/25 3.25 Prep table is working Head chef say railing works when u tu…"
type textarea "x"
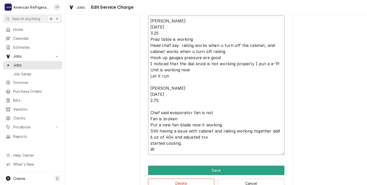
type textarea "Carlos 9/15/25 3.25 Prep table is working Head chef say railing works when u tu…"
type textarea "x"
type textarea "Carlos 9/15/25 3.25 Prep table is working Head chef say railing works when u tu…"
type textarea "x"
type textarea "Carlos 9/15/25 3.25 Prep table is working Head chef say railing works when u tu…"
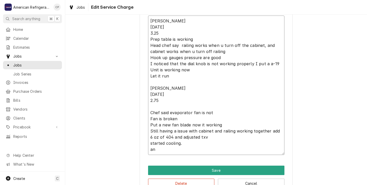
type textarea "x"
type textarea "Carlos 9/15/25 3.25 Prep table is working Head chef say railing works when u tu…"
type textarea "x"
type textarea "Carlos 9/15/25 3.25 Prep table is working Head chef say railing works when u tu…"
type textarea "x"
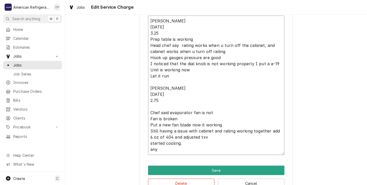
type textarea "Carlos 9/15/25 3.25 Prep table is working Head chef say railing works when u tu…"
type textarea "x"
type textarea "Carlos 9/15/25 3.25 Prep table is working Head chef say railing works when u tu…"
type textarea "x"
type textarea "Carlos 9/15/25 3.25 Prep table is working Head chef say railing works when u tu…"
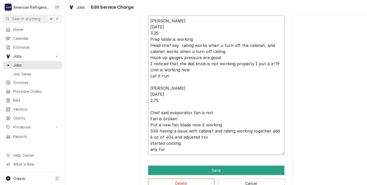
type textarea "x"
type textarea "Carlos 9/15/25 3.25 Prep table is working Head chef say railing works when u tu…"
type textarea "x"
type textarea "Carlos 9/15/25 3.25 Prep table is working Head chef say railing works when u tu…"
type textarea "x"
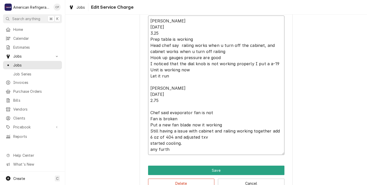
type textarea "Carlos 9/15/25 3.25 Prep table is working Head chef say railing works when u tu…"
type textarea "x"
type textarea "Carlos 9/15/25 3.25 Prep table is working Head chef say railing works when u tu…"
type textarea "x"
type textarea "Carlos 9/15/25 3.25 Prep table is working Head chef say railing works when u tu…"
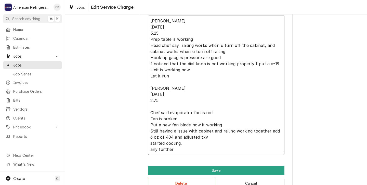
type textarea "x"
type textarea "Carlos 9/15/25 3.25 Prep table is working Head chef say railing works when u tu…"
type textarea "x"
type textarea "Carlos 9/15/25 3.25 Prep table is working Head chef say railing works when u tu…"
type textarea "x"
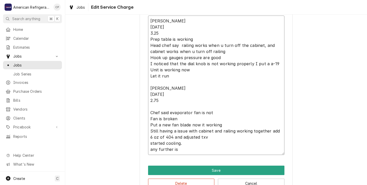
type textarea "Carlos 9/15/25 3.25 Prep table is working Head chef say railing works when u tu…"
type textarea "x"
type textarea "Carlos 9/15/25 3.25 Prep table is working Head chef say railing works when u tu…"
type textarea "x"
type textarea "Carlos 9/15/25 3.25 Prep table is working Head chef say railing works when u tu…"
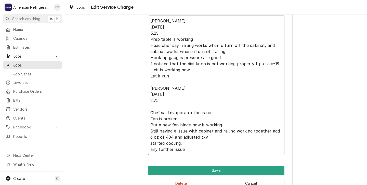
type textarea "x"
type textarea "Carlos 9/15/25 3.25 Prep table is working Head chef say railing works when u tu…"
type textarea "x"
type textarea "Carlos 9/15/25 3.25 Prep table is working Head chef say railing works when u tu…"
type textarea "x"
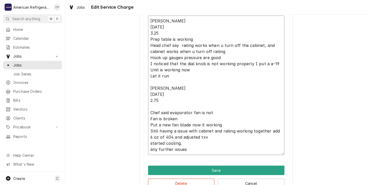
type textarea "Carlos 9/15/25 3.25 Prep table is working Head chef say railing works when u tu…"
type textarea "x"
type textarea "Carlos 9/15/25 3.25 Prep table is working Head chef say railing works when u tu…"
type textarea "x"
type textarea "Carlos 9/15/25 3.25 Prep table is working Head chef say railing works when u tu…"
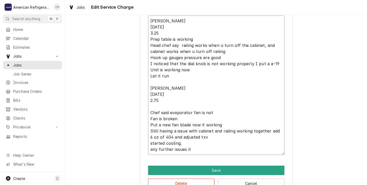
type textarea "x"
type textarea "Carlos 9/15/25 3.25 Prep table is working Head chef say railing works when u tu…"
type textarea "x"
type textarea "Carlos 9/15/25 3.25 Prep table is working Head chef say railing works when u tu…"
type textarea "x"
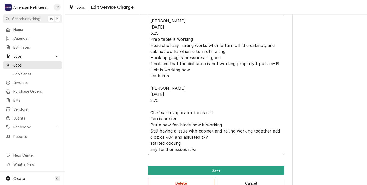
type textarea "Carlos 9/15/25 3.25 Prep table is working Head chef say railing works when u tu…"
type textarea "x"
type textarea "Carlos 9/15/25 3.25 Prep table is working Head chef say railing works when u tu…"
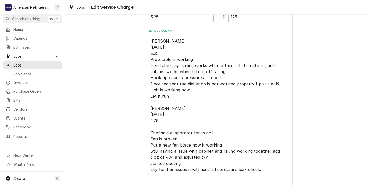
scroll to position [155, 0]
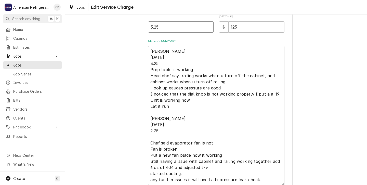
click at [161, 28] on input "3.25" at bounding box center [181, 26] width 66 height 11
click at [161, 64] on textarea "Carlos 9/15/25 3.25 Prep table is working Head chef say railing works when u tu…" at bounding box center [216, 116] width 137 height 140
click at [159, 131] on textarea "Carlos 9/15/25 Prep table is working Head chef say railing works when u turn of…" at bounding box center [216, 116] width 137 height 140
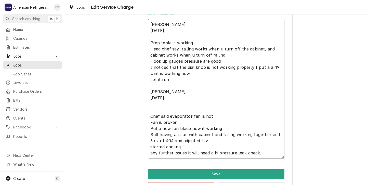
scroll to position [200, 0]
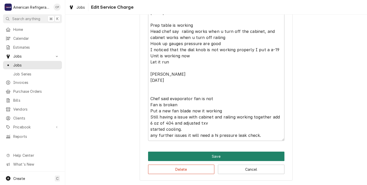
click at [185, 155] on button "Save" at bounding box center [216, 156] width 137 height 9
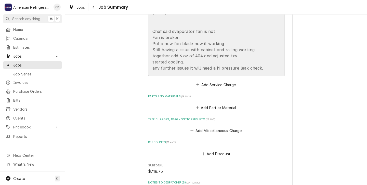
scroll to position [274, 0]
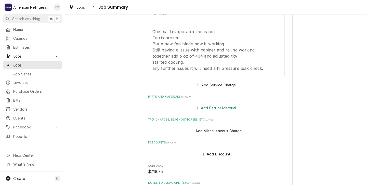
click at [212, 108] on button "Add Part or Material" at bounding box center [216, 108] width 42 height 7
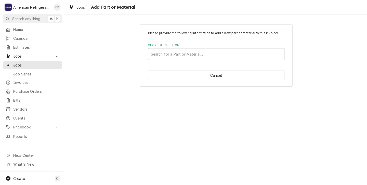
click at [157, 57] on div "Short Description" at bounding box center [216, 53] width 131 height 9
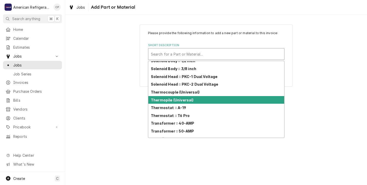
scroll to position [552, 0]
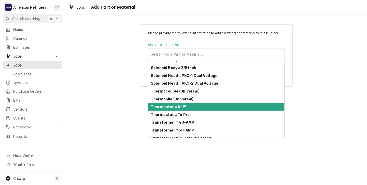
click at [166, 108] on strong "Thermostat :: A-19" at bounding box center [168, 107] width 35 height 4
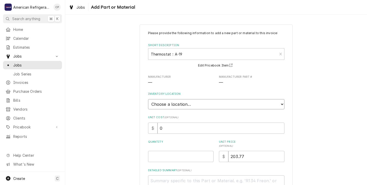
click at [156, 102] on select "Choose a location... American Refrigeration Supply Ed's Refrigeration Johnstone…" at bounding box center [216, 104] width 137 height 10
click at [155, 156] on input "Quantity" at bounding box center [181, 156] width 66 height 11
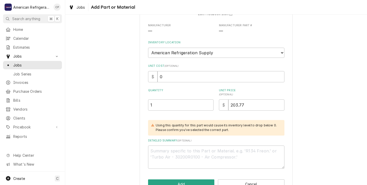
scroll to position [67, 0]
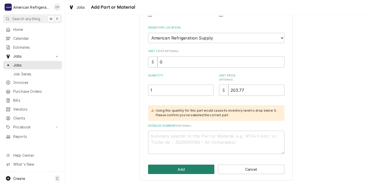
click at [181, 166] on button "Add" at bounding box center [181, 169] width 67 height 9
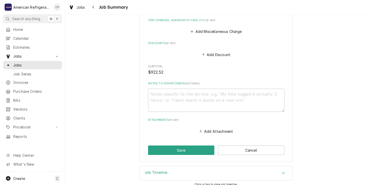
scroll to position [447, 0]
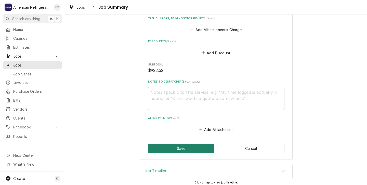
click at [182, 149] on button "Save" at bounding box center [181, 148] width 67 height 9
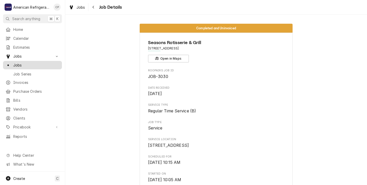
click at [17, 63] on span "Jobs" at bounding box center [36, 65] width 46 height 5
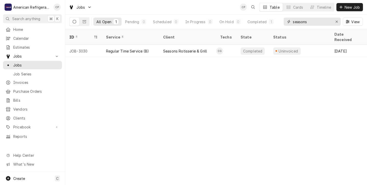
click at [310, 21] on input "seasons" at bounding box center [312, 22] width 38 height 8
type input "s"
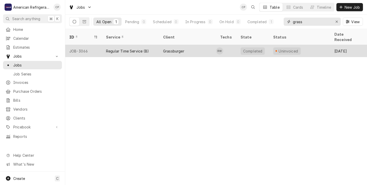
type input "grass"
click at [201, 45] on div "Grassburger" at bounding box center [187, 51] width 57 height 12
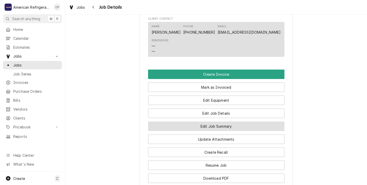
scroll to position [304, 0]
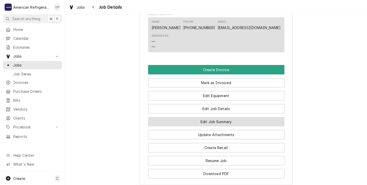
click at [217, 127] on button "Edit Job Summary" at bounding box center [216, 121] width 137 height 9
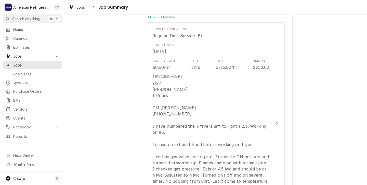
scroll to position [125, 0]
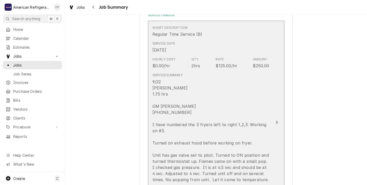
click at [234, 95] on div "9/22 Richard 1.75 hrs GM Zach Thorsheim 970-769-4622 I have numbered the 3 frye…" at bounding box center [211, 149] width 117 height 141
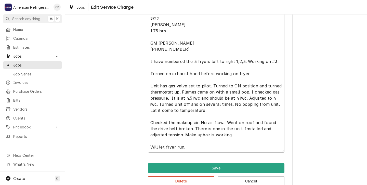
scroll to position [196, 0]
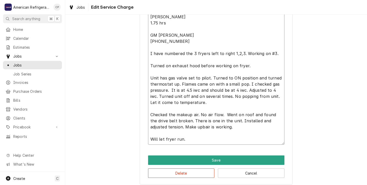
click at [187, 128] on textarea "9/22 Richard 1.75 hrs GM Zach Thorsheim 970-769-4622 I have numbered the 3 frye…" at bounding box center [216, 75] width 137 height 140
type textarea "x"
type textarea "9/22 Richard 1.75 hrs GM Zach Thorsheim 970-769-4622 I have numbered the 3 frye…"
type textarea "x"
type textarea "9/22 Richard 1.75 hrs GM Zach Thorsheim 970-769-4622 I have numbered the 3 frye…"
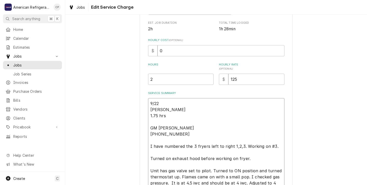
scroll to position [102, 0]
click at [168, 118] on textarea "9/22 Richard 1.75 hrs GM Zach Thorsheim 970-769-4622 I have numbered the 3 frye…" at bounding box center [216, 169] width 137 height 140
type textarea "x"
type textarea "9/22 Richard 1.75 hr GM Zach Thorsheim 970-769-4622 I have numbered the 3 fryer…"
type textarea "x"
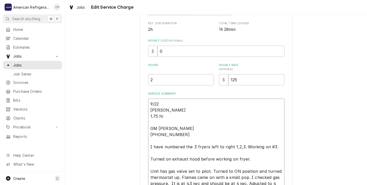
type textarea "9/22 Richard 1.75 h GM Zach Thorsheim 970-769-4622 I have numbered the 3 fryers…"
type textarea "x"
type textarea "9/22 Richard 1.75 GM Zach Thorsheim 970-769-4622 I have numbered the 3 fryers l…"
type textarea "x"
type textarea "9/22 Richard 1.75 GM Zach Thorsheim 970-769-4622 I have numbered the 3 fryers l…"
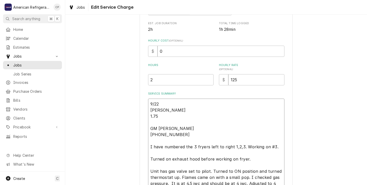
type textarea "x"
type textarea "9/22 Richard 1.7 GM Zach Thorsheim 970-769-4622 I have numbered the 3 fryers le…"
type textarea "x"
type textarea "9/22 Richard 1. GM Zach Thorsheim 970-769-4622 I have numbered the 3 fryers lef…"
type textarea "x"
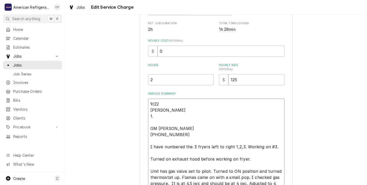
type textarea "9/22 Richard 1 GM Zach Thorsheim 970-769-4622 I have numbered the 3 fryers left…"
type textarea "x"
type textarea "9/22 Richard GM Zach Thorsheim 970-769-4622 I have numbered the 3 fryers left t…"
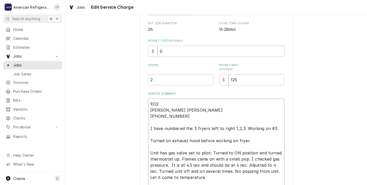
type textarea "x"
type textarea "9/22 Richard 2 GM Zach Thorsheim 970-769-4622 I have numbered the 3 fryers left…"
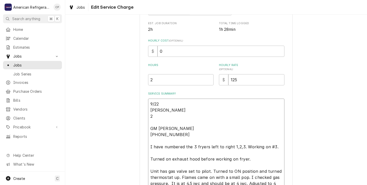
type textarea "x"
type textarea "9/22 Richard 2. GM Zach Thorsheim 970-769-4622 I have numbered the 3 fryers lef…"
type textarea "x"
type textarea "9/22 Richard 2.5 GM Zach Thorsheim 970-769-4622 I have numbered the 3 fryers le…"
click at [154, 82] on input "2" at bounding box center [181, 79] width 66 height 11
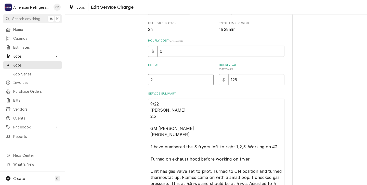
type textarea "x"
type input "2.5"
click at [156, 117] on textarea "9/22 Richard 2.5 GM Zach Thorsheim 970-769-4622 I have numbered the 3 fryers le…" at bounding box center [216, 169] width 137 height 140
type textarea "x"
type textarea "9/22 Richard 2. GM Zach Thorsheim 970-769-4622 I have numbered the 3 fryers lef…"
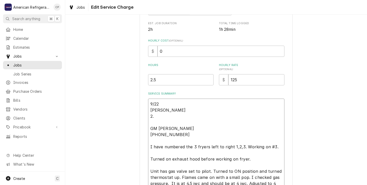
type textarea "x"
type textarea "9/22 Richard 2 GM Zach Thorsheim 970-769-4622 I have numbered the 3 fryers left…"
type textarea "x"
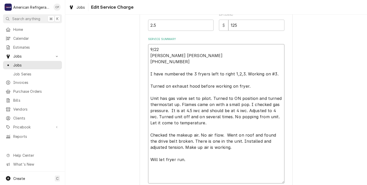
scroll to position [200, 0]
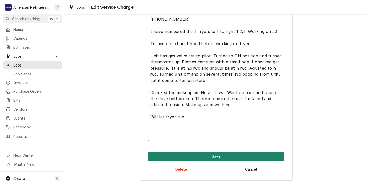
type textarea "9/22 Richard GM Zach Thorsheim 970-769-4622 I have numbered the 3 fryers left t…"
click at [204, 157] on button "Save" at bounding box center [216, 156] width 137 height 9
type textarea "x"
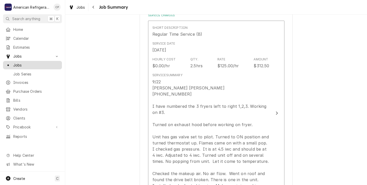
click at [20, 64] on span "Jobs" at bounding box center [36, 65] width 46 height 5
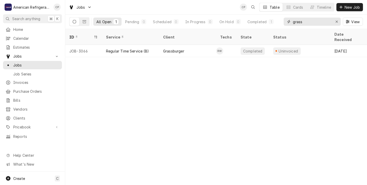
click at [305, 23] on input "grass" at bounding box center [312, 22] width 38 height 8
type input "g"
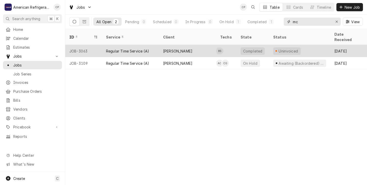
type input "mc"
click at [231, 46] on td "BS" at bounding box center [226, 51] width 20 height 12
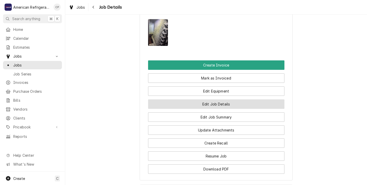
scroll to position [348, 0]
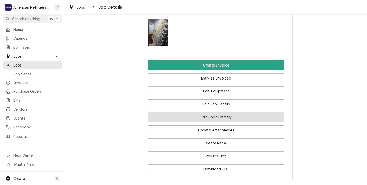
click at [200, 122] on button "Edit Job Summary" at bounding box center [216, 117] width 137 height 9
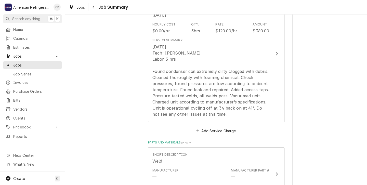
scroll to position [172, 0]
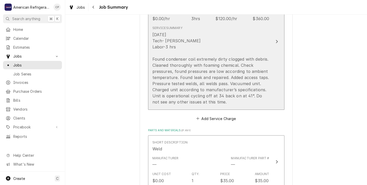
click at [215, 44] on div "[DATE] Tech- [PERSON_NAME] Labor-3 hrs Found condenser coil extremely dirty clo…" at bounding box center [211, 68] width 117 height 73
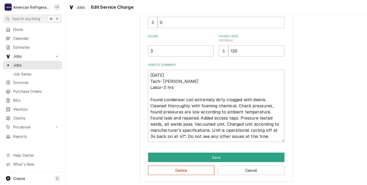
scroll to position [133, 0]
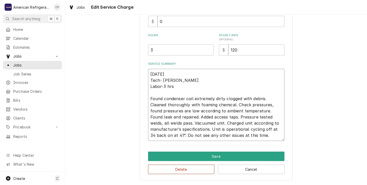
click at [211, 91] on textarea "[DATE] Tech- [PERSON_NAME] Labor-3 hrs Found condenser coil extremely dirty clo…" at bounding box center [216, 105] width 137 height 72
click at [176, 86] on textarea "[DATE] Tech- [PERSON_NAME] Labor-3 hrs Found condenser coil extremely dirty clo…" at bounding box center [216, 105] width 137 height 72
type textarea "x"
type textarea "[DATE] Tech- [PERSON_NAME] Labor-3 hr Found condenser coil extremely dirty clog…"
type textarea "x"
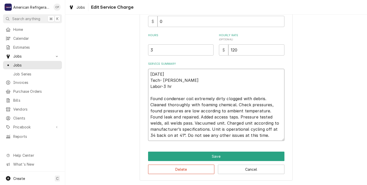
type textarea "[DATE] Tech- [PERSON_NAME] Labor-3 h Found condenser coil extremely dirty clogg…"
type textarea "x"
type textarea "[DATE] Tech- [PERSON_NAME] Labor-3 Found condenser coil extremely dirty clogged…"
type textarea "x"
type textarea "[DATE] Tech- [PERSON_NAME] Labor-3 Found condenser coil extremely dirty clogged…"
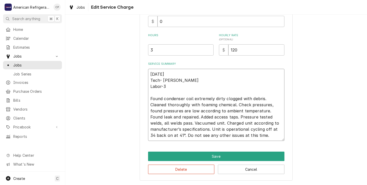
type textarea "x"
type textarea "[DATE] Tech- [PERSON_NAME] Labor- Found condenser coil extremely dirty clogged …"
type textarea "x"
type textarea "[DATE] Tech- [PERSON_NAME] Labor Found condenser coil extremely dirty clogged w…"
type textarea "x"
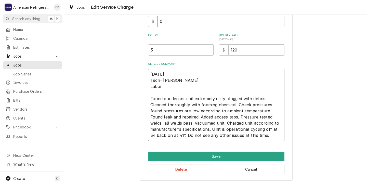
type textarea "[DATE] Tech- [PERSON_NAME] Found condenser coil extremely dirty clogged with de…"
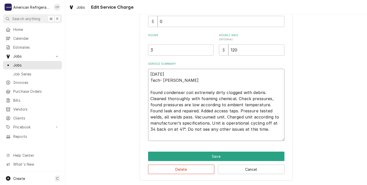
type textarea "x"
type textarea "[DATE] Tech- [PERSON_NAME] Lab Found condenser coil extremely dirty clogged wit…"
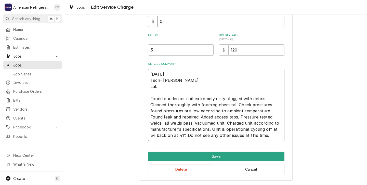
type textarea "x"
type textarea "[DATE] Tech- [PERSON_NAME] Found condenser coil extremely dirty clogged with de…"
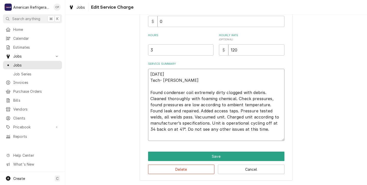
type textarea "x"
type textarea "[DATE] Tech- [PERSON_NAME] Found condenser coil extremely dirty clogged with de…"
type textarea "x"
type textarea "[DATE] Tech- [PERSON_NAME] Found condenser coil extremely dirty clogged with de…"
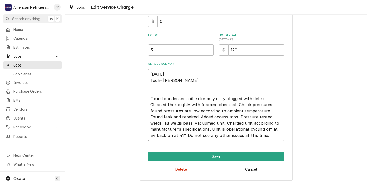
type textarea "x"
type textarea "[DATE] Tech- [PERSON_NAME] 4 Found condenser coil extremely dirty clogged with …"
type textarea "x"
type textarea "[DATE] Tech- [PERSON_NAME] 4. Found condenser coil extremely dirty clogged with…"
type textarea "x"
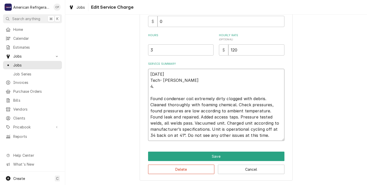
type textarea "[DATE] Tech- [PERSON_NAME] 4.2 Found condenser coil extremely dirty clogged wit…"
type textarea "x"
type textarea "[DATE] Tech- [PERSON_NAME] 4.25 Found condenser coil extremely dirty clogged wi…"
type textarea "x"
type textarea "[DATE] Tech- [PERSON_NAME] 4.2 Found condenser coil extremely dirty clogged wit…"
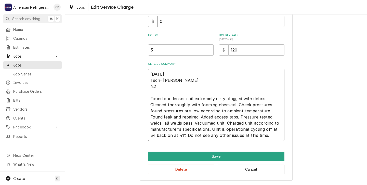
type textarea "x"
type textarea "[DATE] Tech- [PERSON_NAME] 4. Found condenser coil extremely dirty clogged with…"
type textarea "x"
type textarea "[DATE] Tech- [PERSON_NAME] 4 Found condenser coil extremely dirty clogged with …"
type textarea "x"
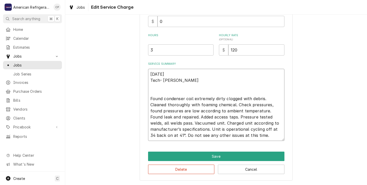
type textarea "[DATE] Tech- [PERSON_NAME] Found condenser coil extremely dirty clogged with de…"
click at [154, 49] on input "3" at bounding box center [181, 49] width 66 height 11
type textarea "x"
type input "4"
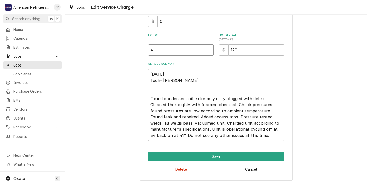
type textarea "x"
type input "4.2"
type textarea "x"
type input "4.25"
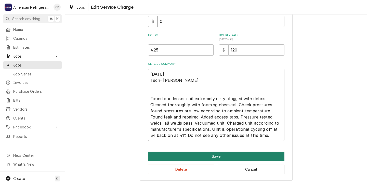
click at [199, 155] on button "Save" at bounding box center [216, 156] width 137 height 9
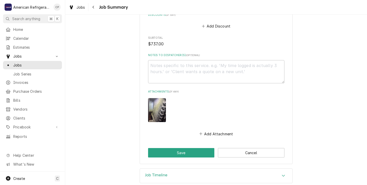
scroll to position [727, 0]
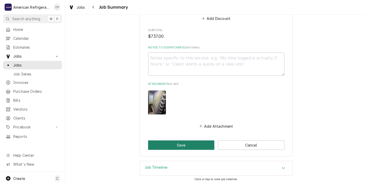
click at [182, 146] on button "Save" at bounding box center [181, 145] width 67 height 9
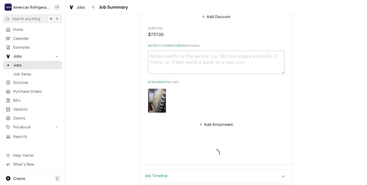
type textarea "x"
